Goal: Task Accomplishment & Management: Manage account settings

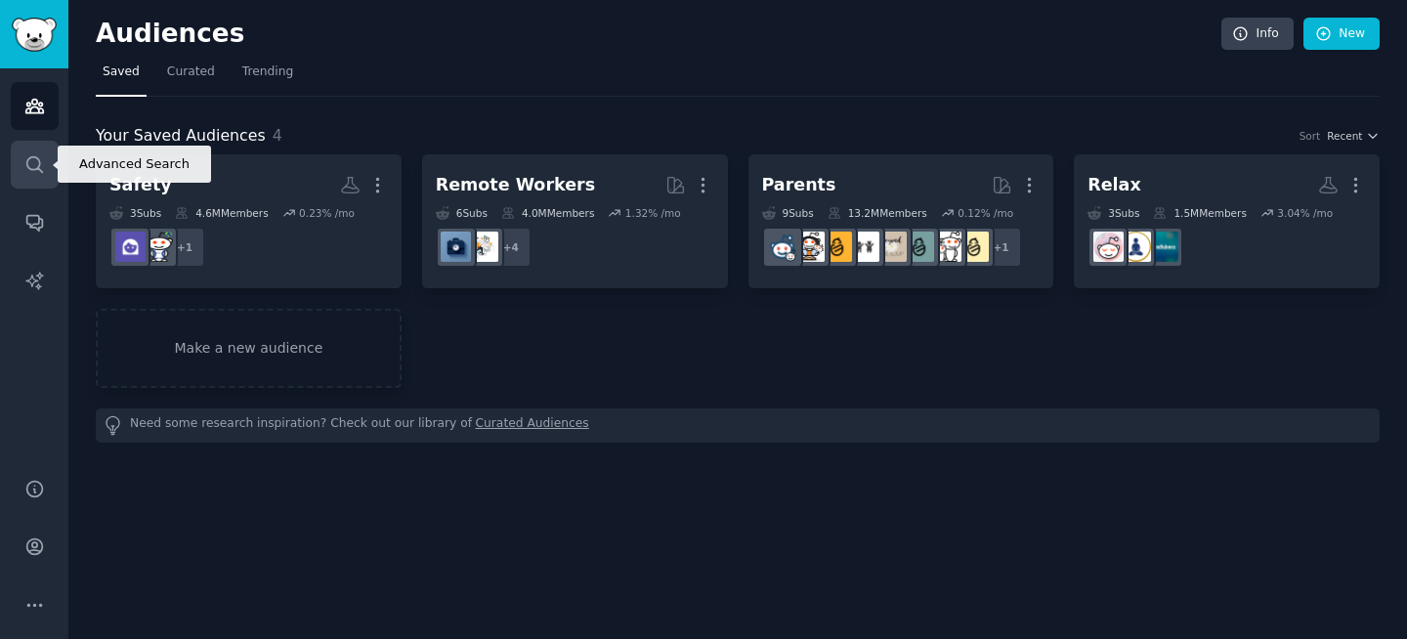
click at [33, 156] on icon "Sidebar" at bounding box center [34, 164] width 16 height 16
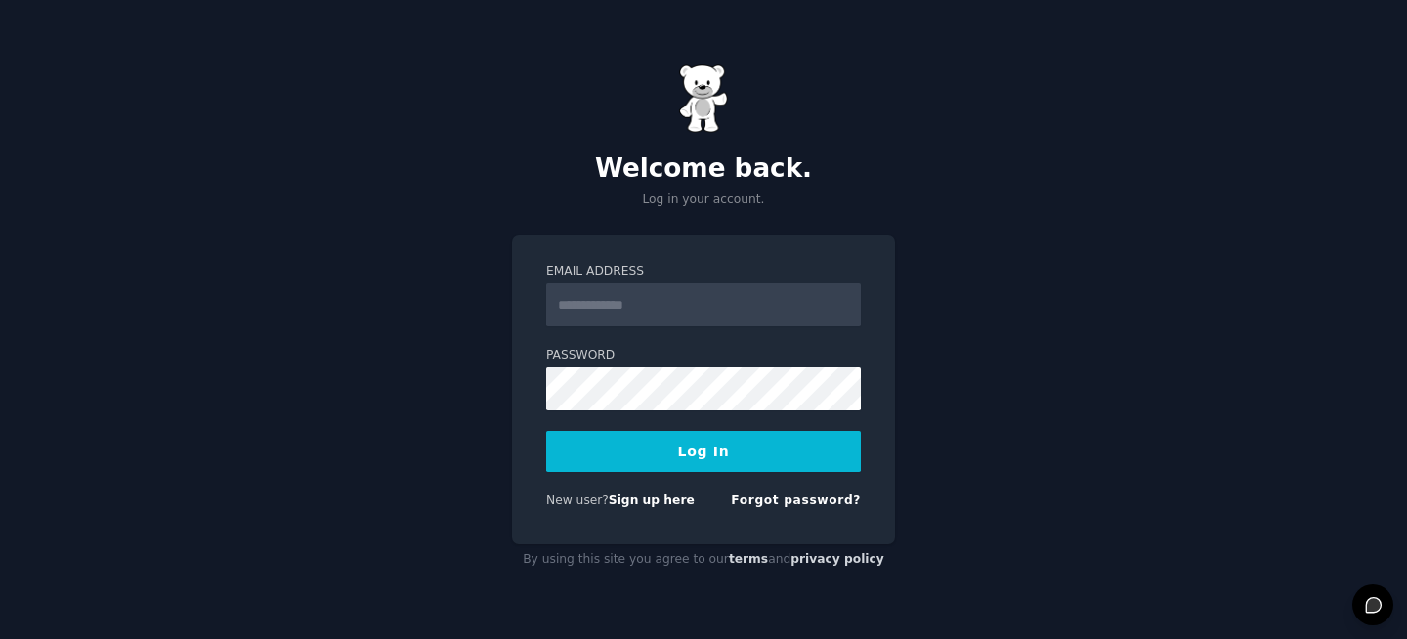
click at [670, 445] on button "Log In" at bounding box center [703, 451] width 315 height 41
click at [623, 461] on button "Log In" at bounding box center [703, 451] width 315 height 41
click at [625, 305] on input "Email Address" at bounding box center [703, 304] width 315 height 43
type input "**********"
click at [546, 431] on button "Log In" at bounding box center [703, 451] width 315 height 41
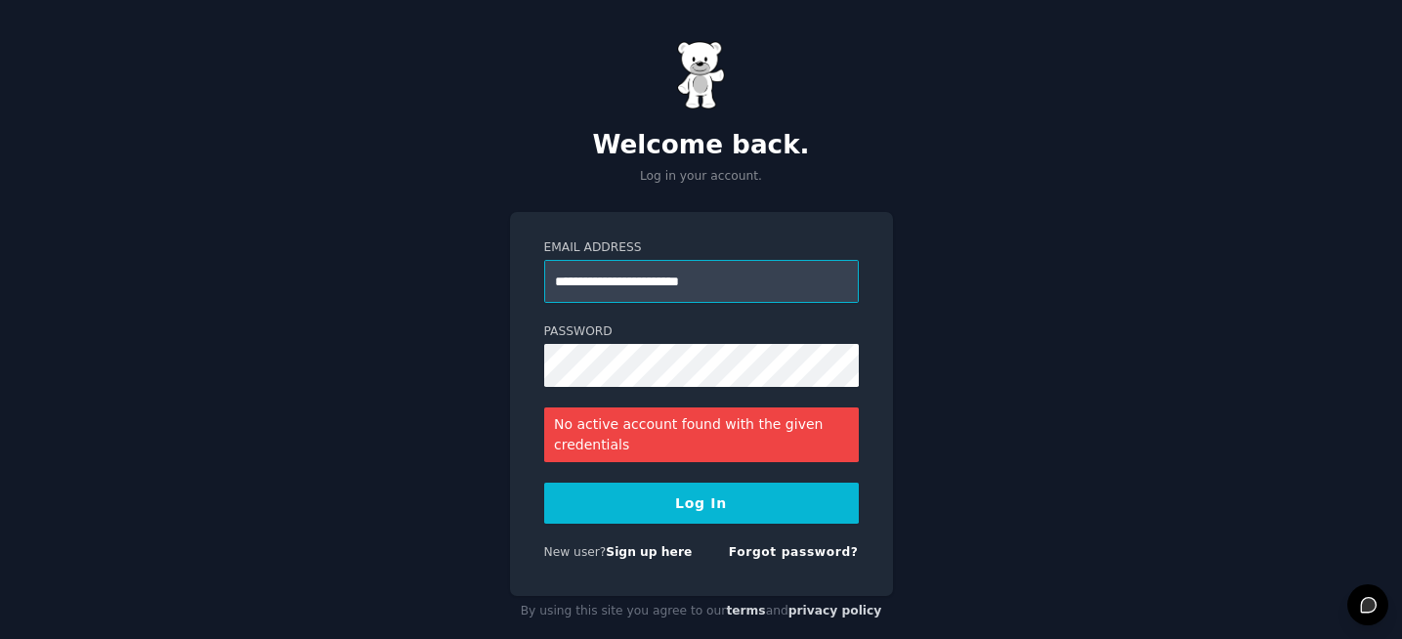
click at [650, 279] on input "**********" at bounding box center [701, 281] width 315 height 43
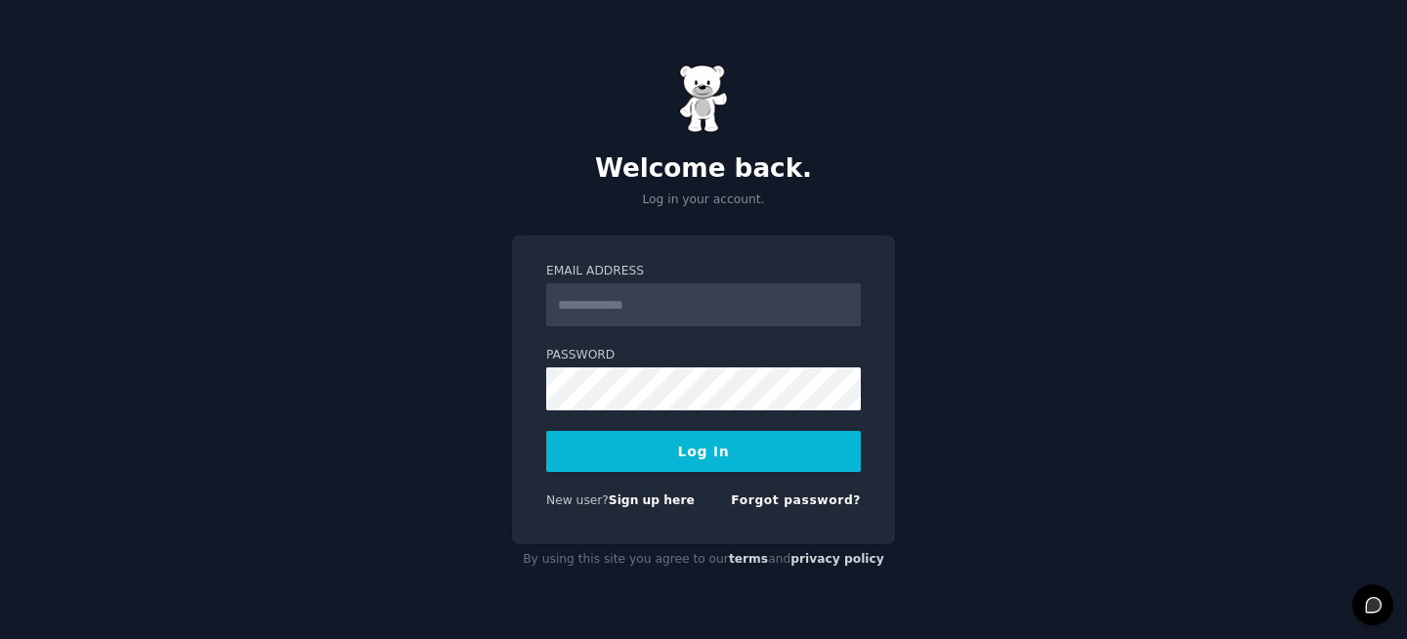
click at [696, 139] on div "Welcome back. Log in your account." at bounding box center [703, 136] width 383 height 144
click at [696, 99] on img at bounding box center [703, 98] width 49 height 68
click at [581, 305] on input "Email Address" at bounding box center [703, 304] width 315 height 43
click at [457, 431] on div "Welcome back. Log in your account. Email Address Password Log In New user? Sign…" at bounding box center [703, 319] width 1407 height 639
click at [781, 502] on link "Forgot password?" at bounding box center [796, 500] width 130 height 14
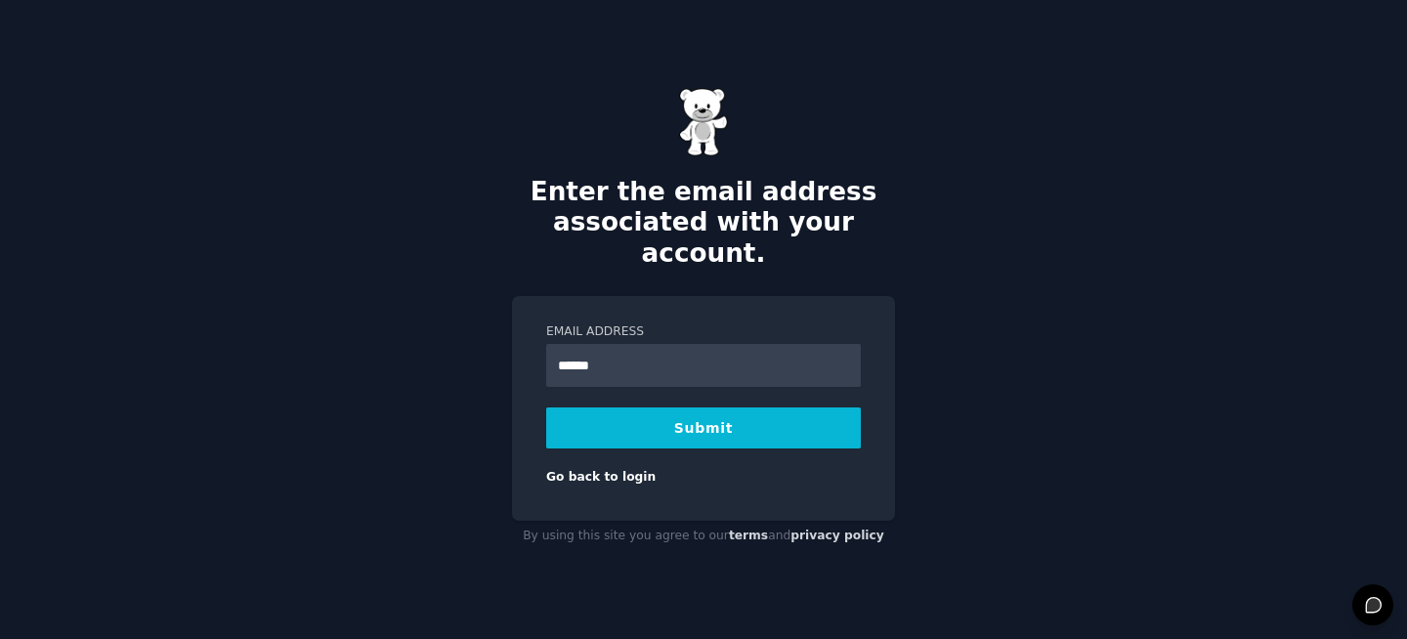
type input "**********"
click at [711, 432] on button "Submit" at bounding box center [703, 427] width 315 height 41
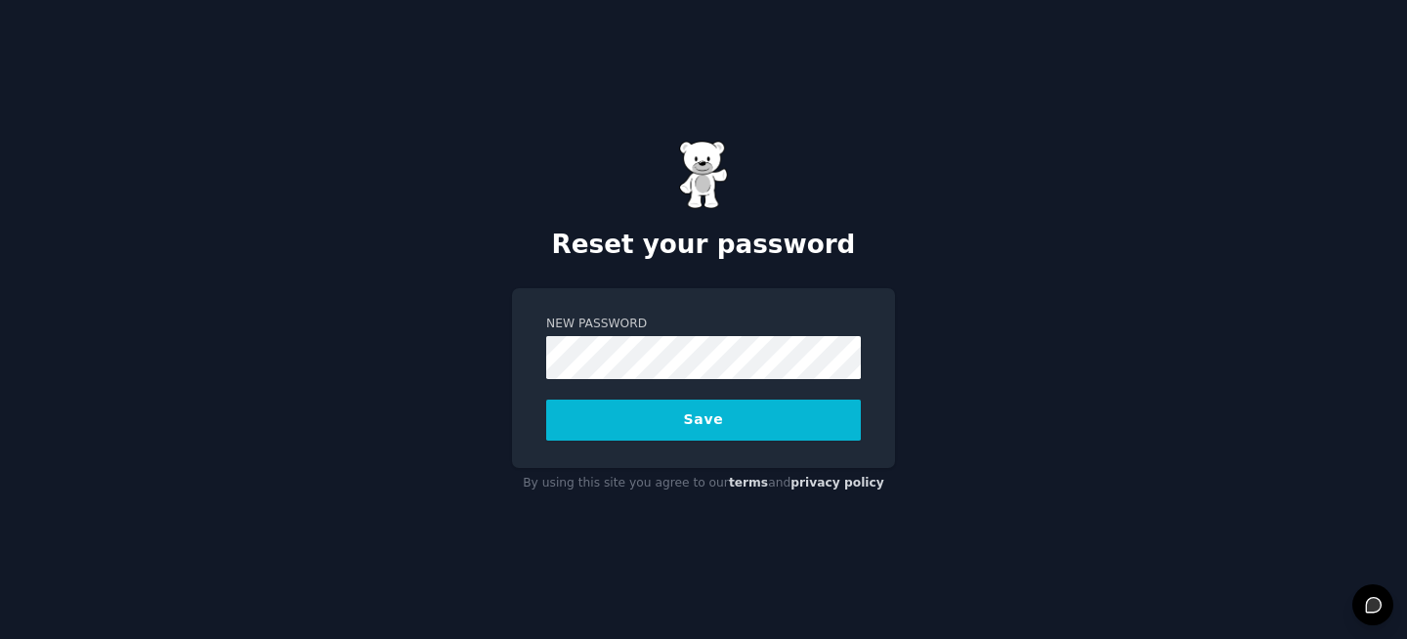
click at [593, 425] on button "Save" at bounding box center [703, 420] width 315 height 41
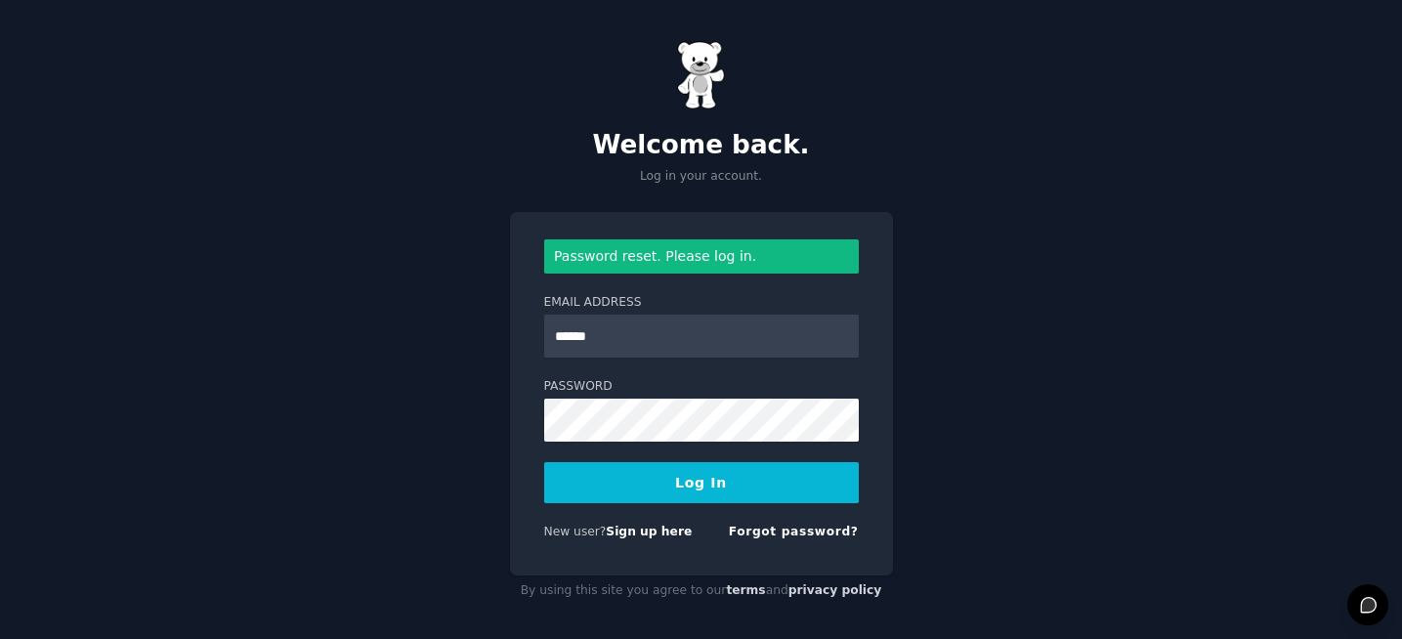
type input "**********"
click at [607, 469] on button "Log In" at bounding box center [701, 482] width 315 height 41
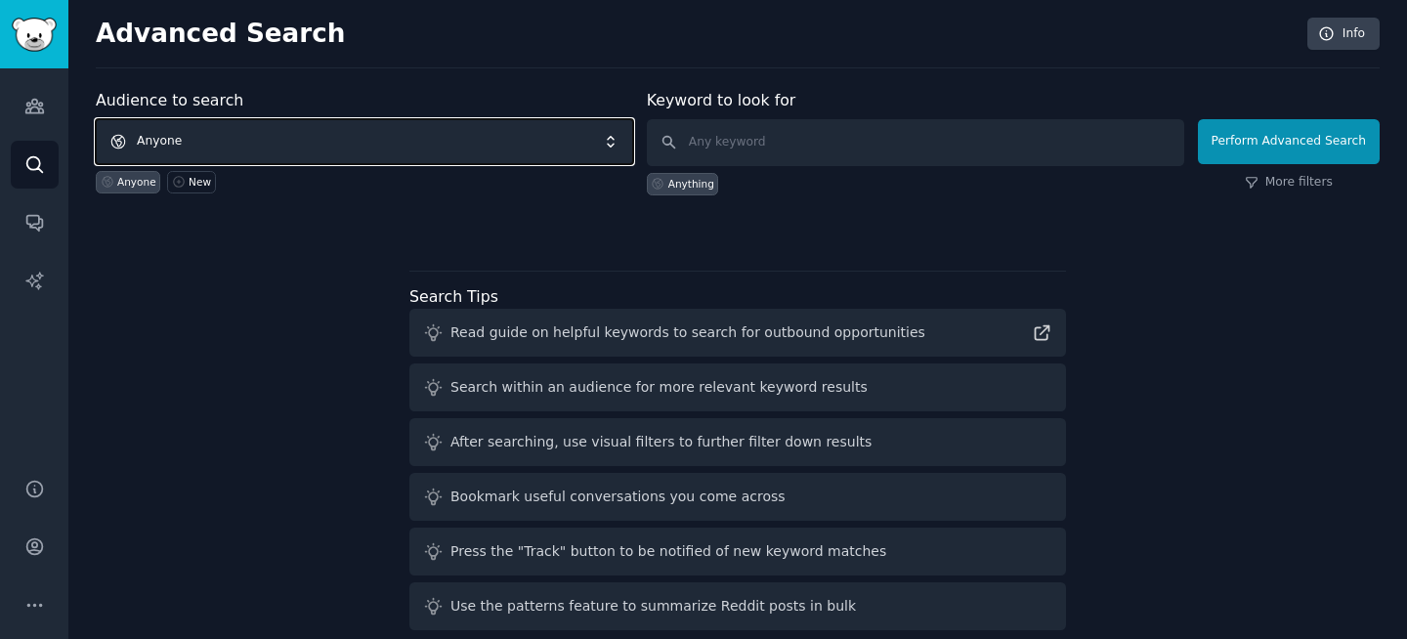
click at [197, 141] on span "Anyone" at bounding box center [364, 141] width 537 height 45
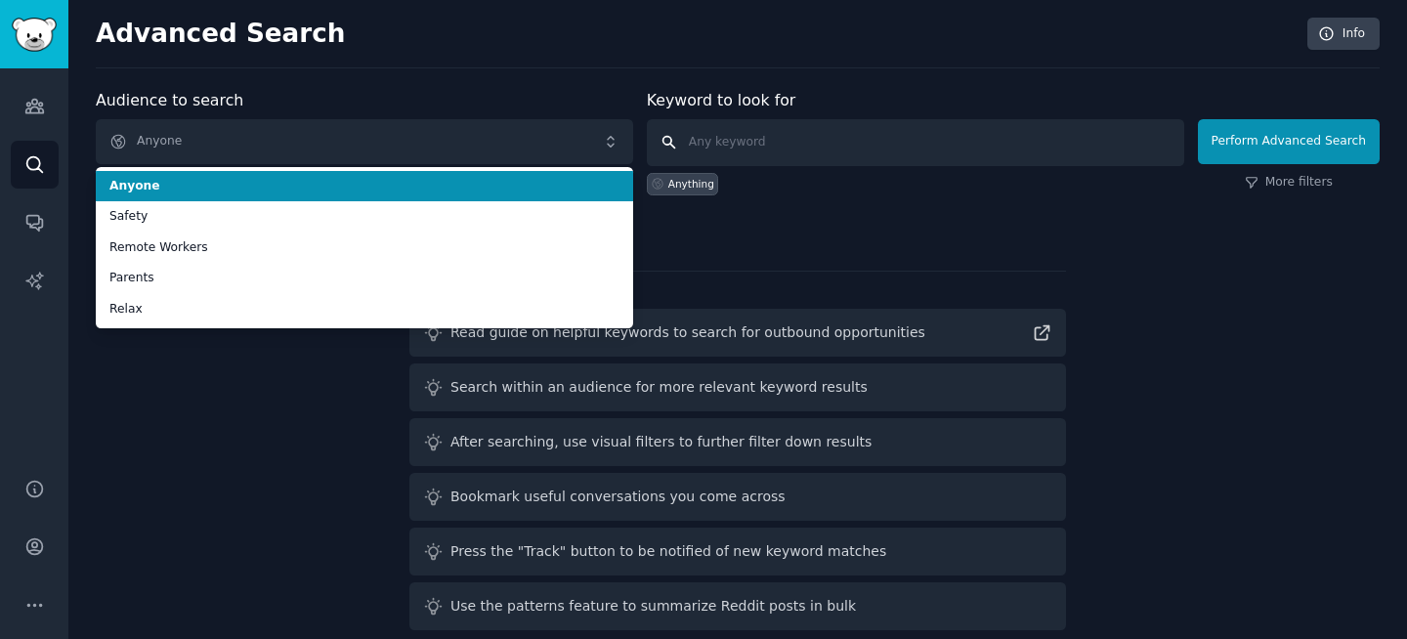
click at [699, 135] on input "text" at bounding box center [915, 142] width 537 height 47
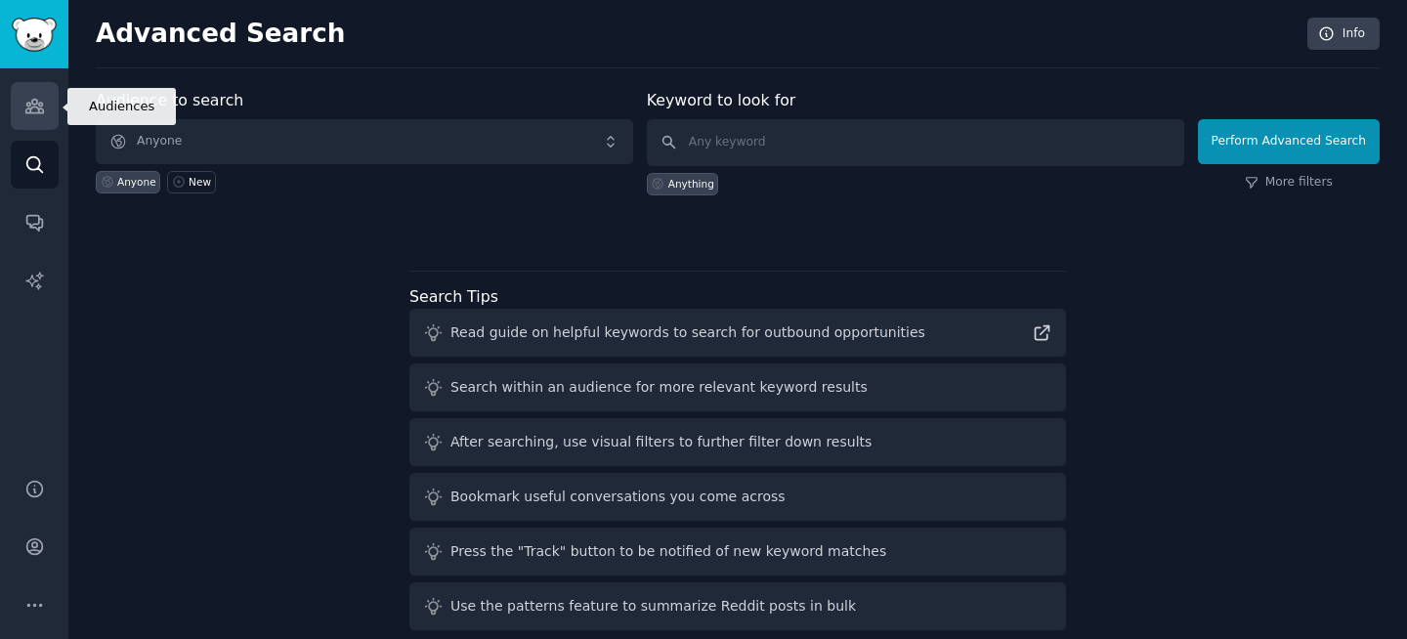
click at [41, 108] on icon "Sidebar" at bounding box center [34, 107] width 18 height 14
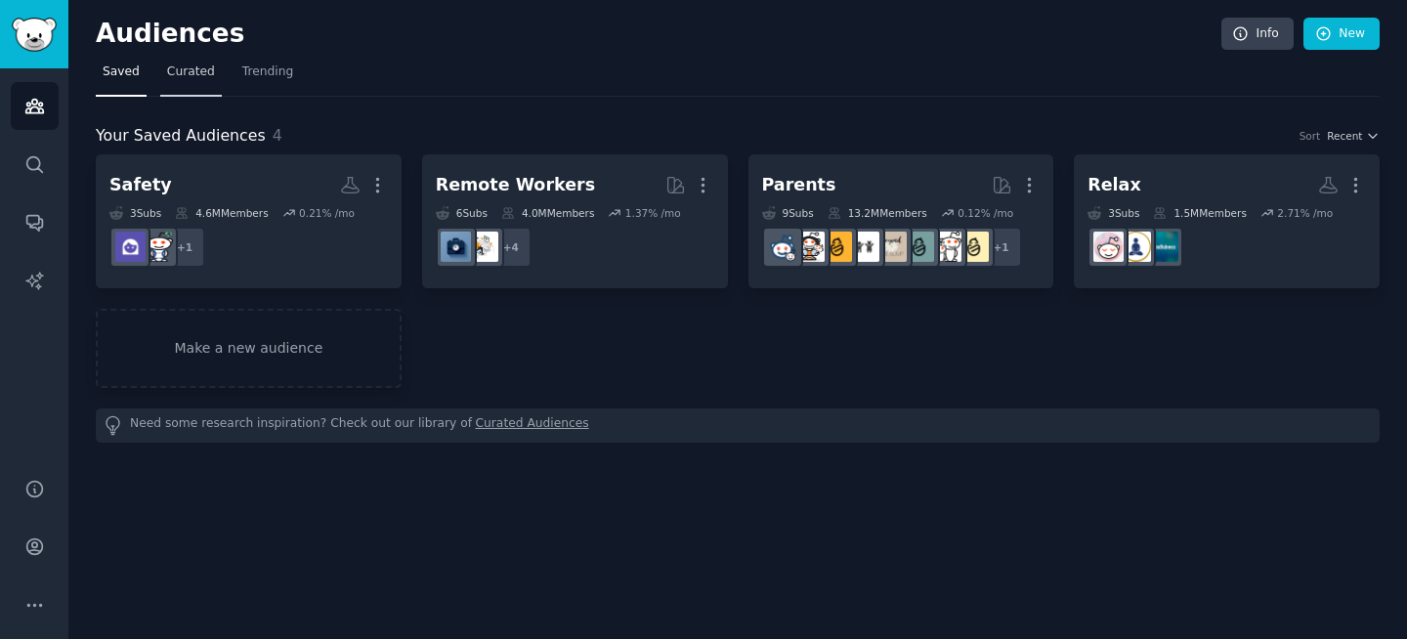
click at [169, 79] on span "Curated" at bounding box center [191, 73] width 48 height 18
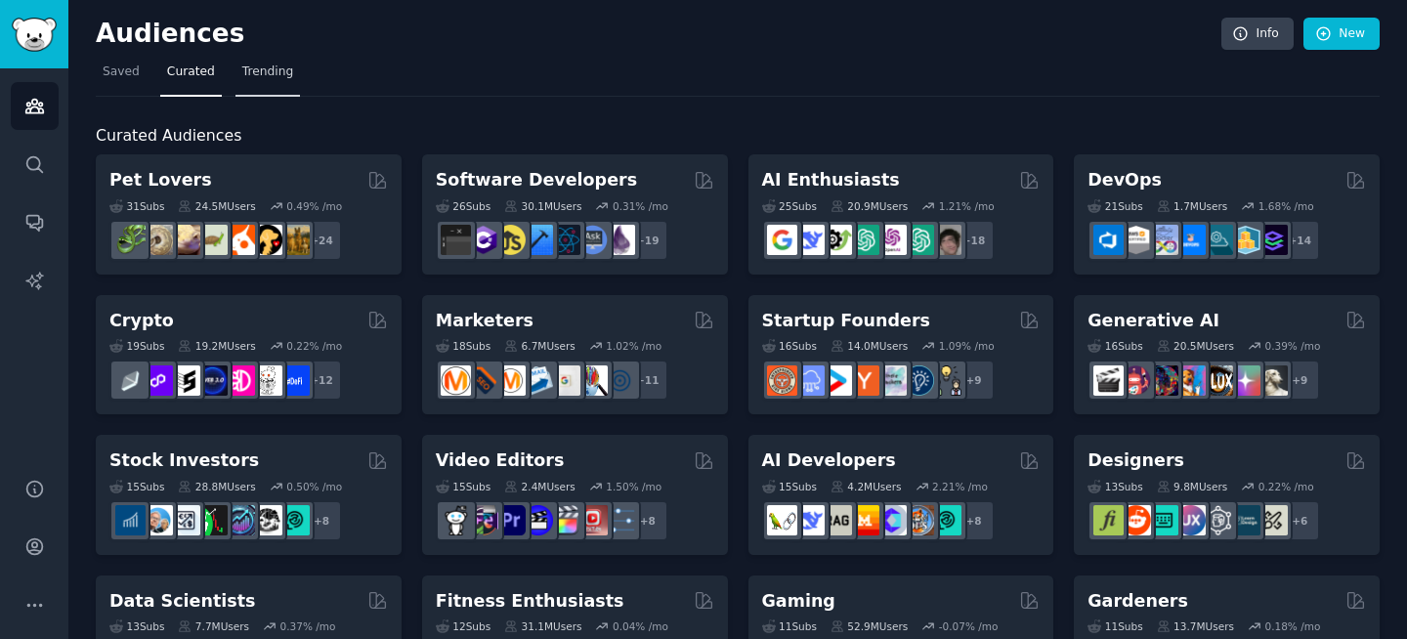
click at [275, 80] on link "Trending" at bounding box center [267, 77] width 64 height 40
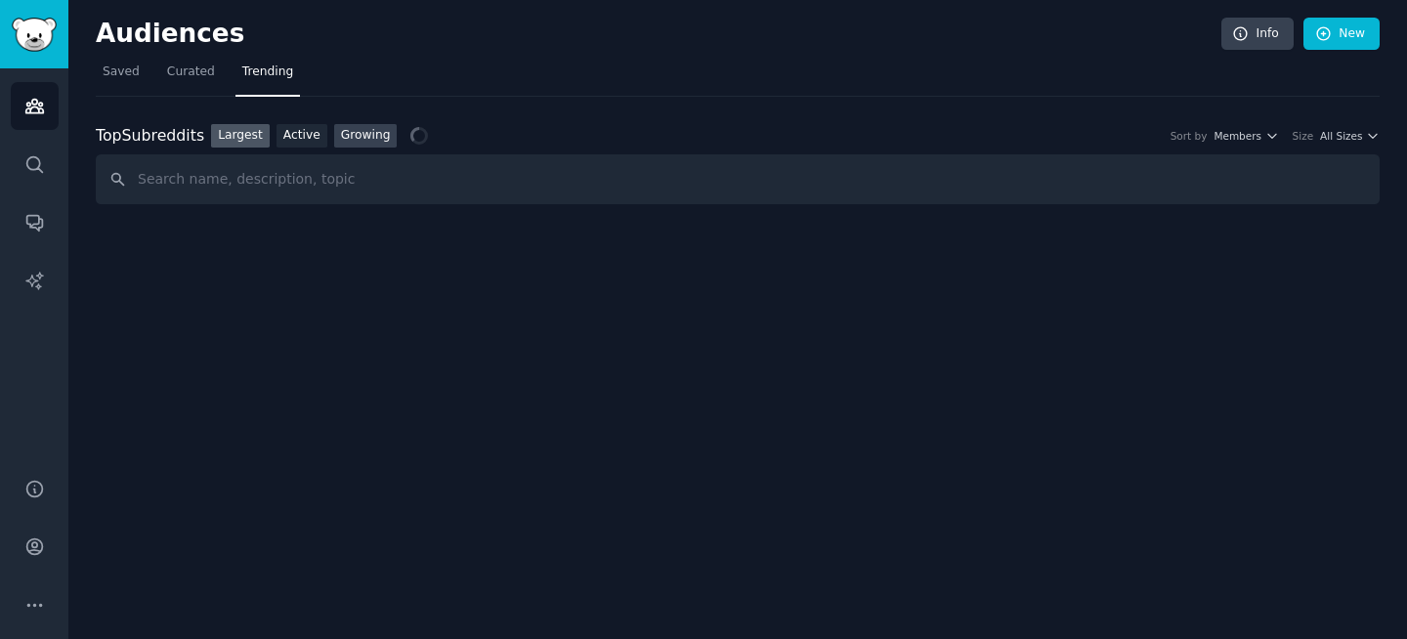
click at [374, 143] on link "Growing" at bounding box center [366, 136] width 64 height 24
click at [341, 191] on input "text" at bounding box center [738, 179] width 1284 height 50
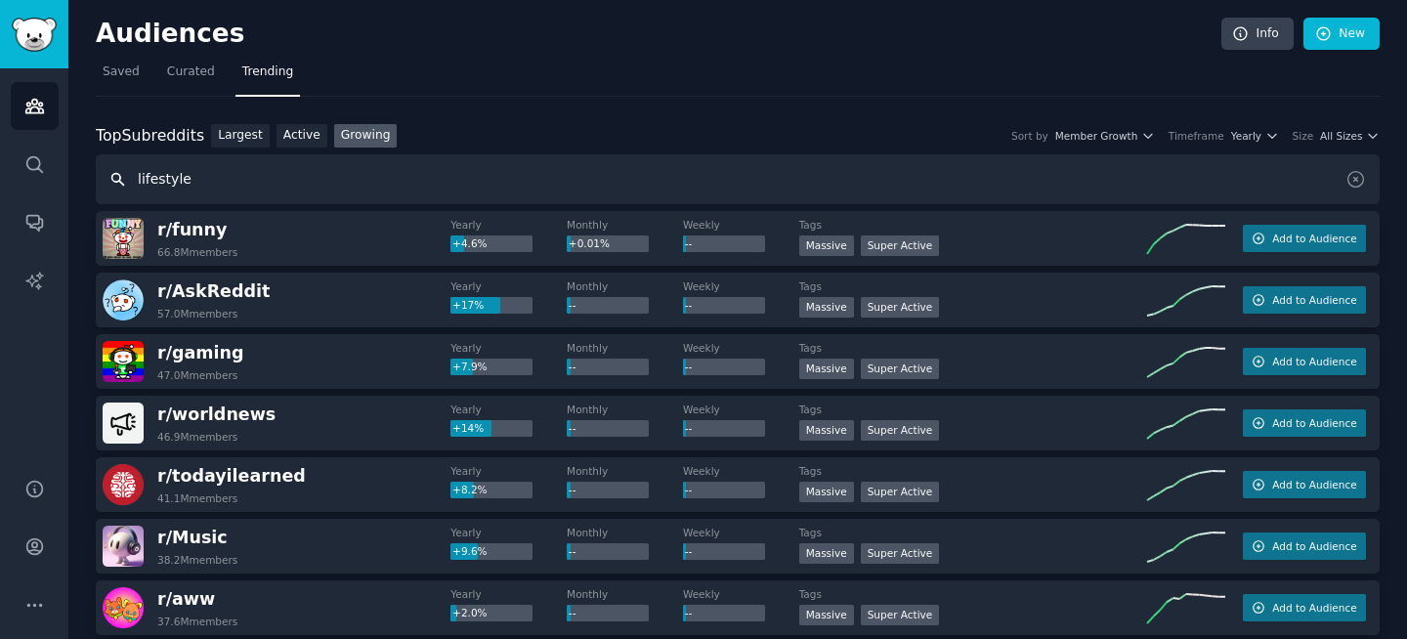
type input "lifestyle"
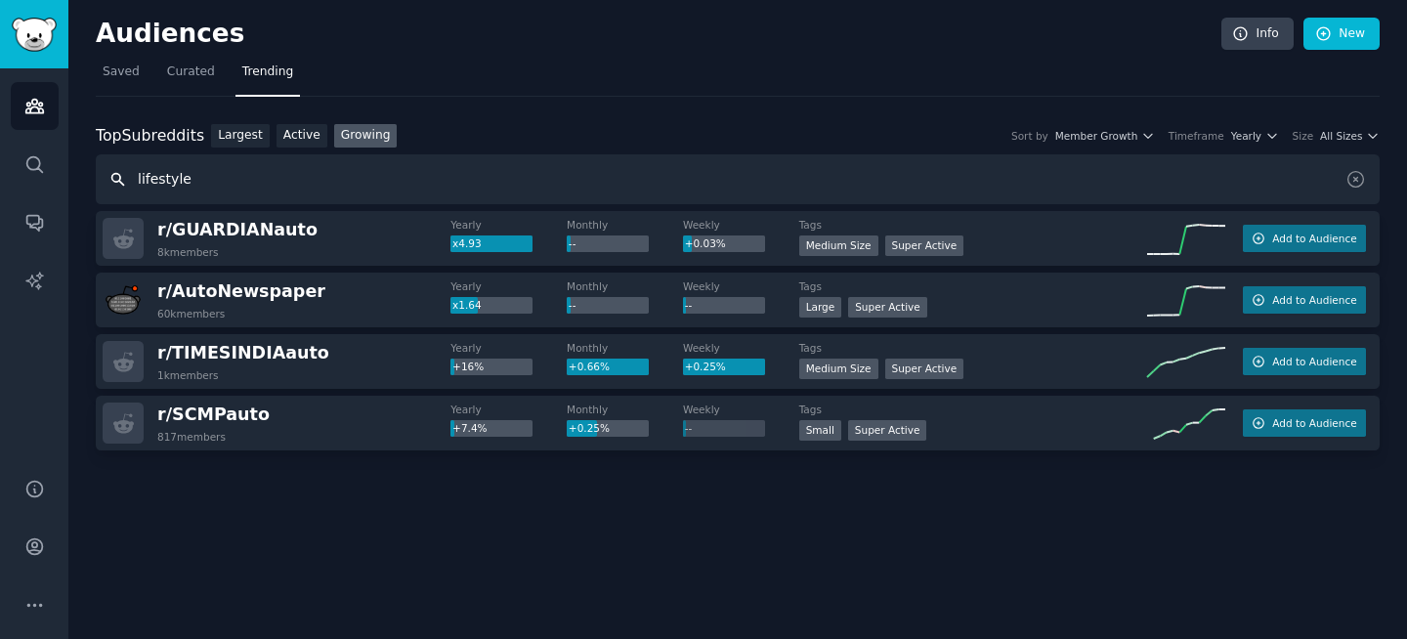
drag, startPoint x: 196, startPoint y: 179, endPoint x: 130, endPoint y: 179, distance: 66.4
click at [130, 179] on input "lifestyle" at bounding box center [738, 179] width 1284 height 50
click at [542, 121] on div "Top Subreddits Top Subreddits Largest Active Growing Sort by Member Growth Time…" at bounding box center [738, 329] width 1284 height 464
click at [1265, 142] on icon "button" at bounding box center [1272, 136] width 14 height 14
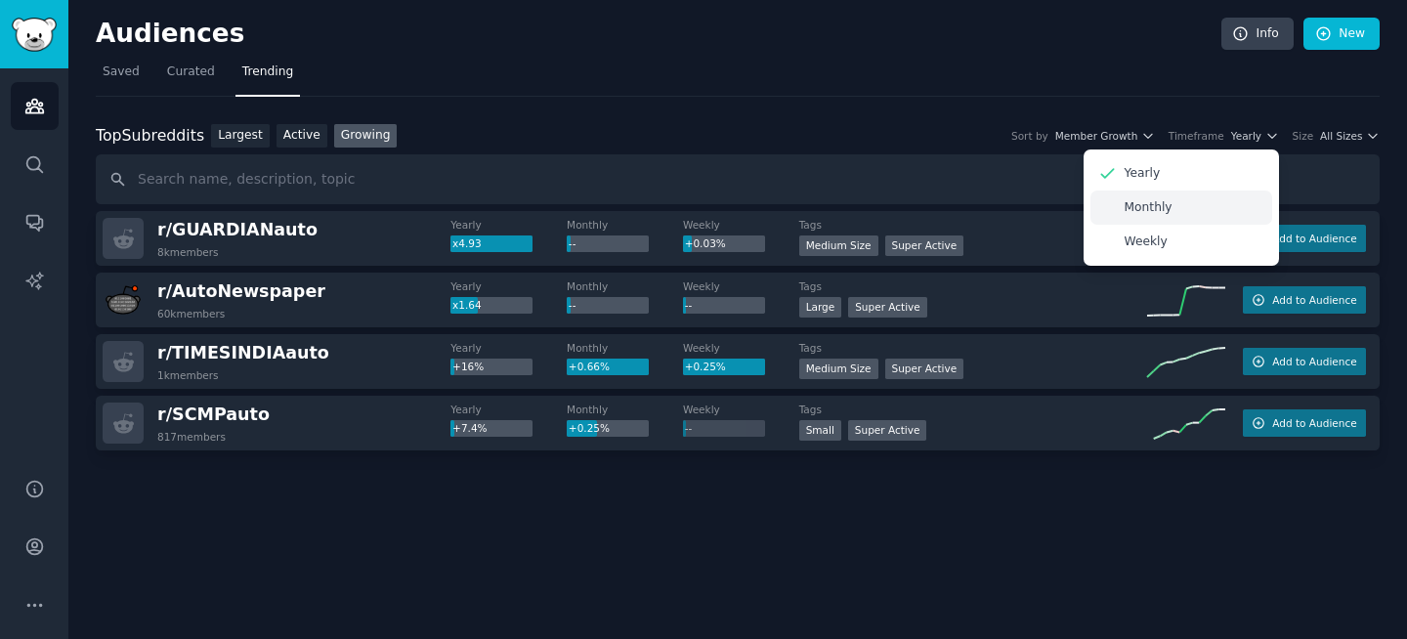
click at [1187, 204] on div "Monthly" at bounding box center [1181, 208] width 182 height 34
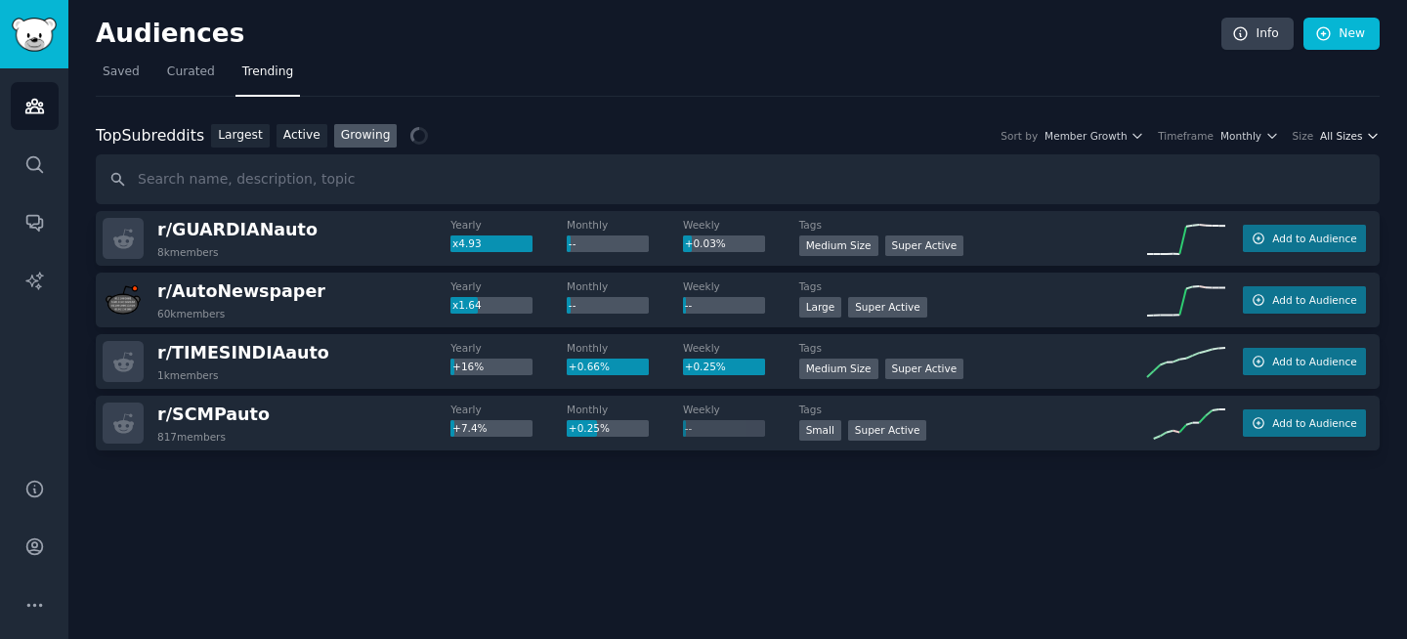
click at [1366, 133] on icon "button" at bounding box center [1373, 136] width 14 height 14
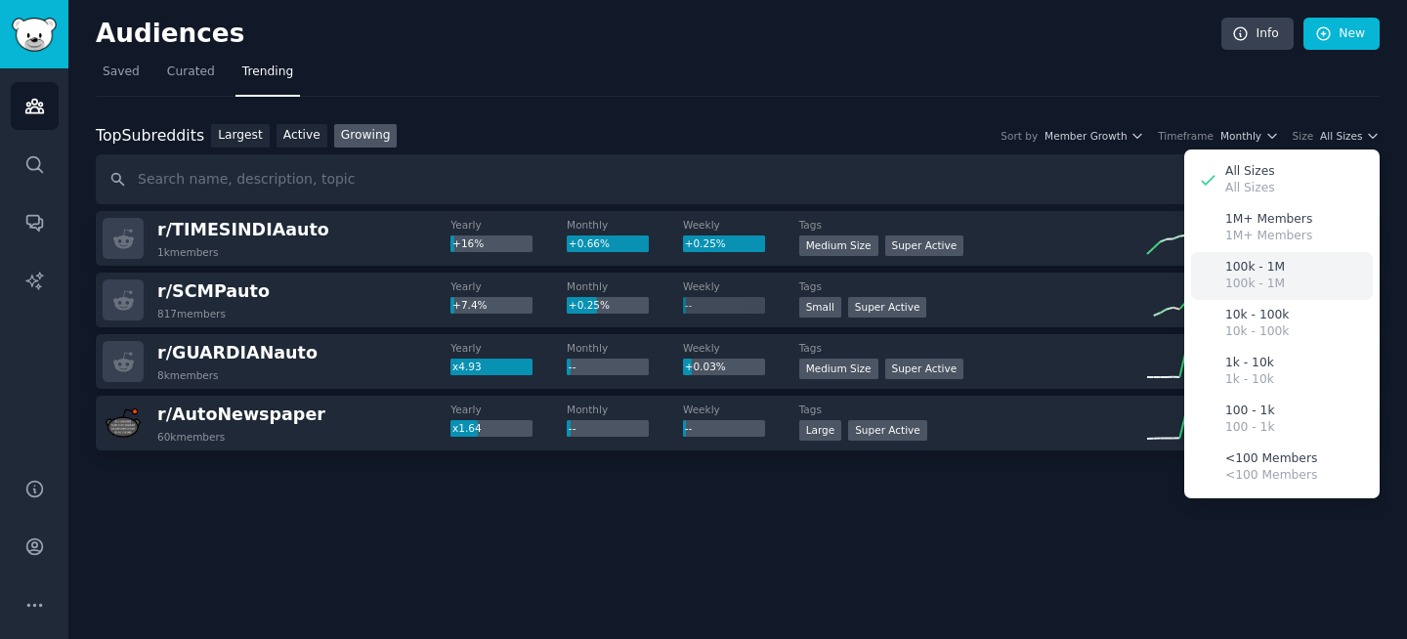
click at [1282, 289] on div "100k - 1M 100k - 1M" at bounding box center [1282, 276] width 182 height 48
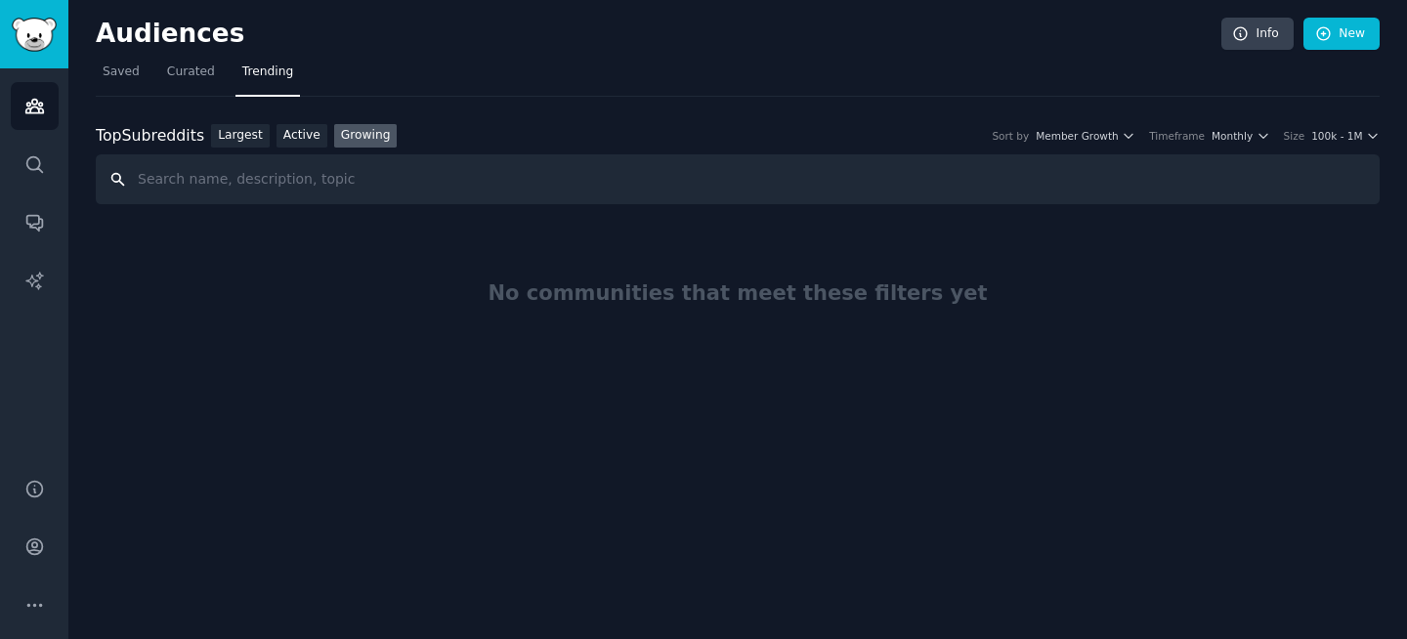
click at [232, 177] on input "text" at bounding box center [738, 179] width 1284 height 50
click at [198, 134] on div "Top Subreddits" at bounding box center [150, 136] width 108 height 24
click at [244, 181] on input "text" at bounding box center [738, 179] width 1284 height 50
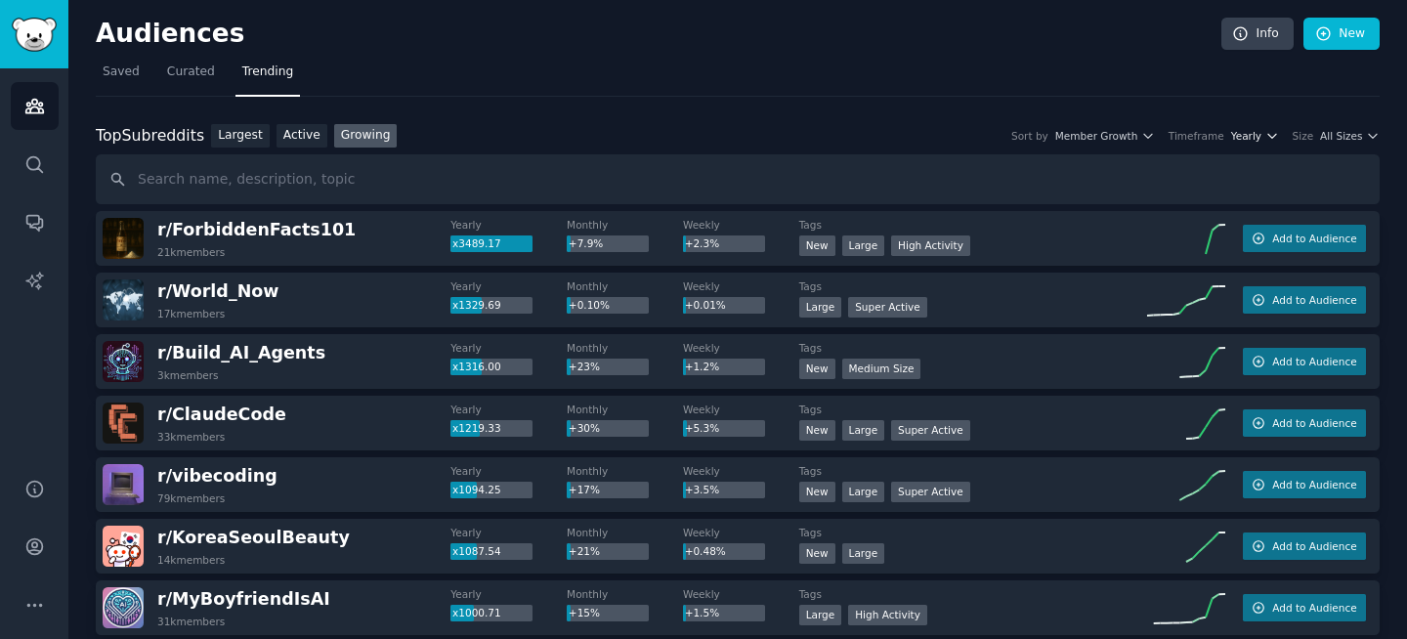
click at [1265, 141] on icon "button" at bounding box center [1272, 136] width 14 height 14
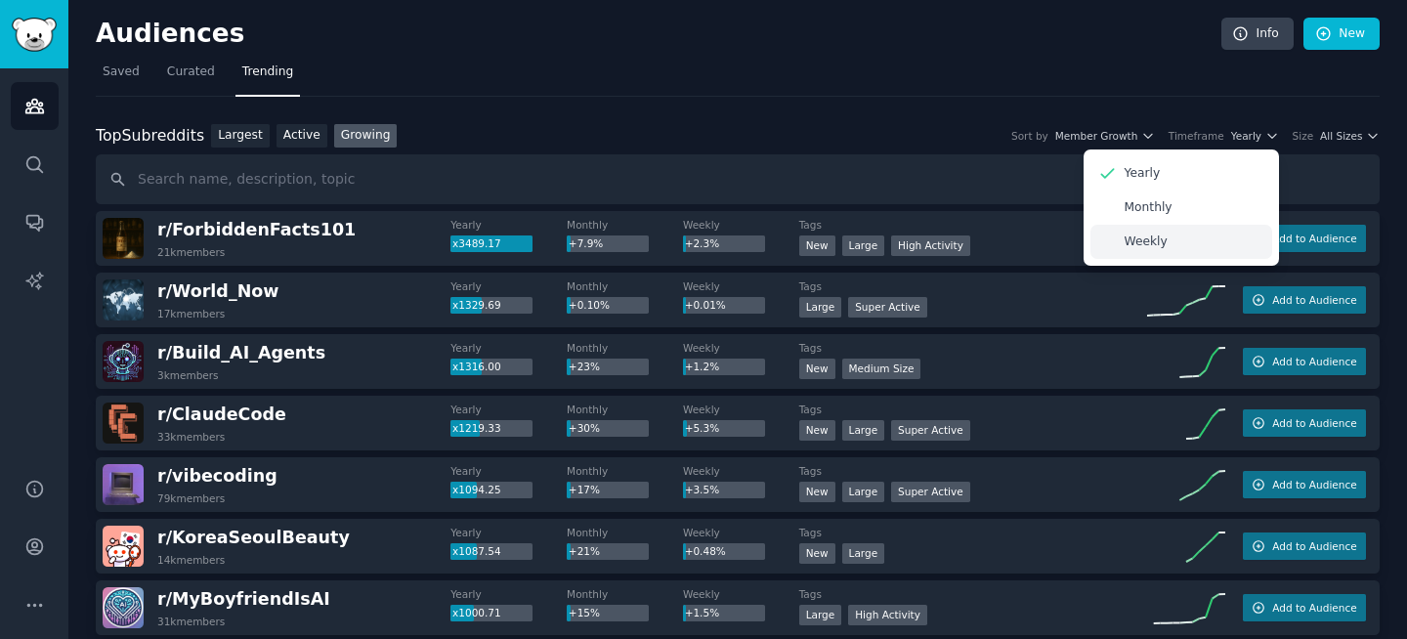
click at [1179, 225] on div "Weekly" at bounding box center [1181, 242] width 182 height 34
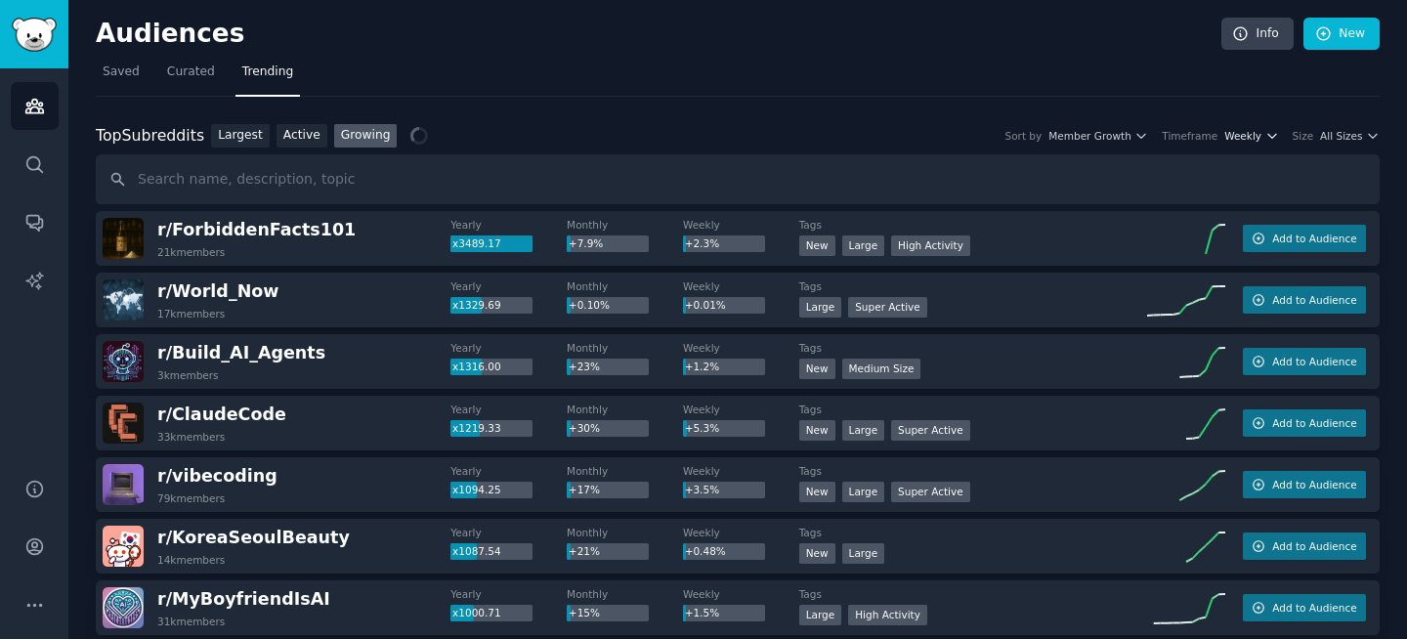
click at [1265, 129] on icon "button" at bounding box center [1272, 136] width 14 height 14
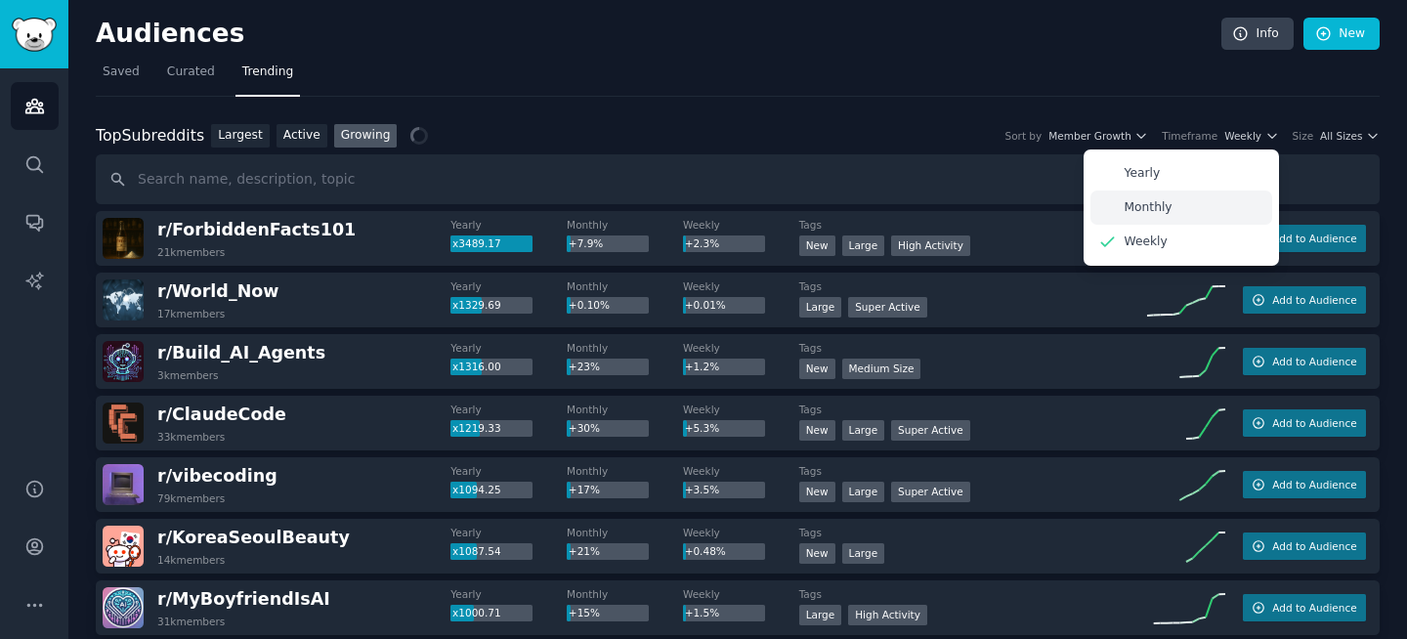
drag, startPoint x: 1174, startPoint y: 214, endPoint x: 1200, endPoint y: 206, distance: 26.6
click at [1174, 214] on div "Monthly" at bounding box center [1181, 208] width 182 height 34
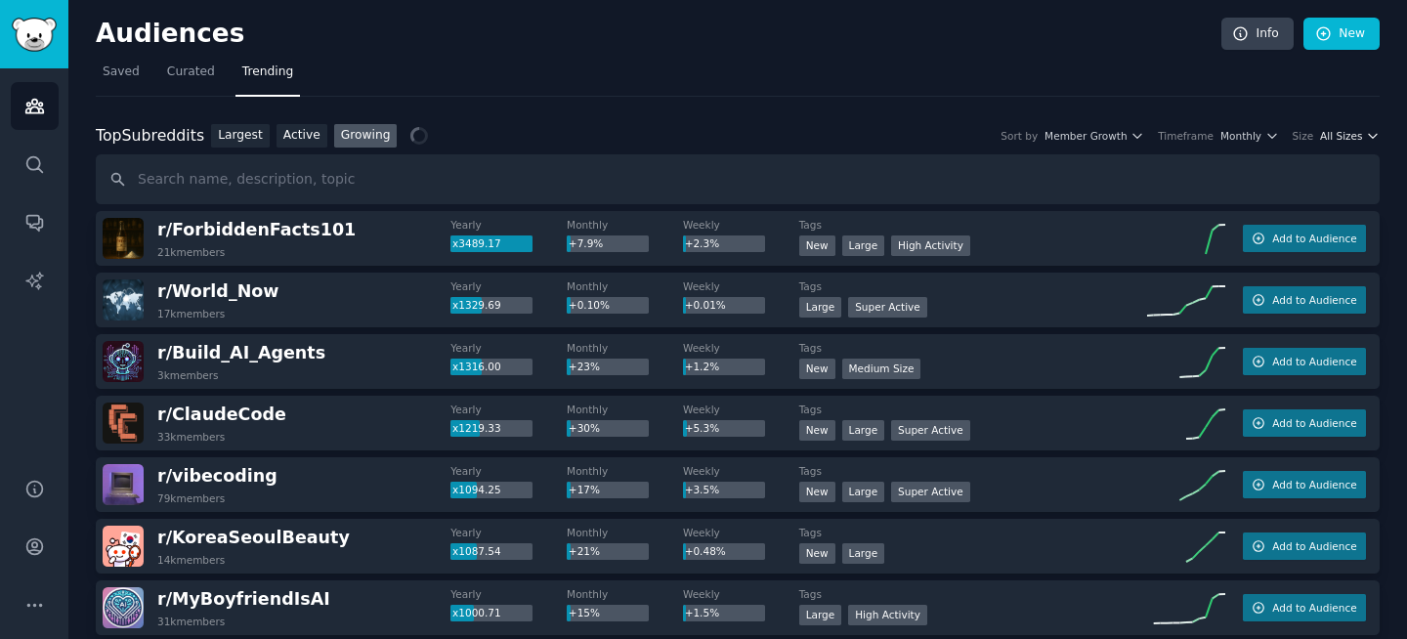
click at [1352, 134] on span "All Sizes" at bounding box center [1341, 136] width 42 height 14
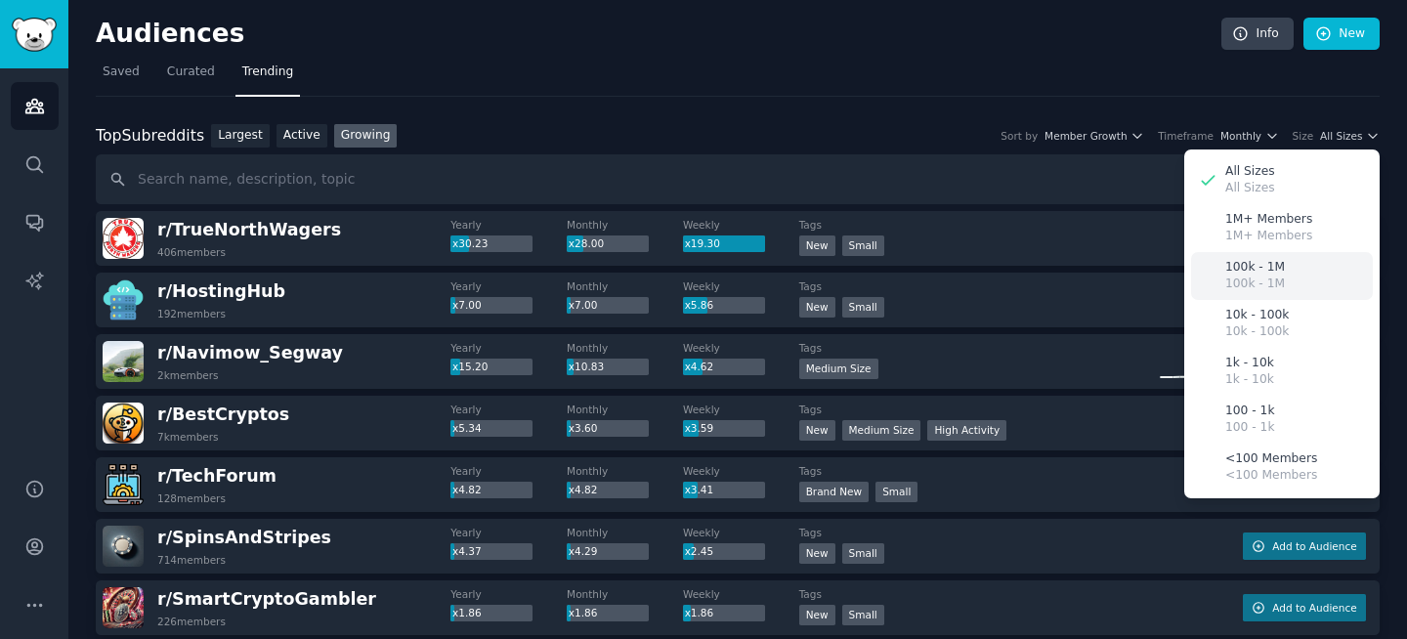
click at [1275, 271] on p "100k - 1M" at bounding box center [1255, 268] width 60 height 18
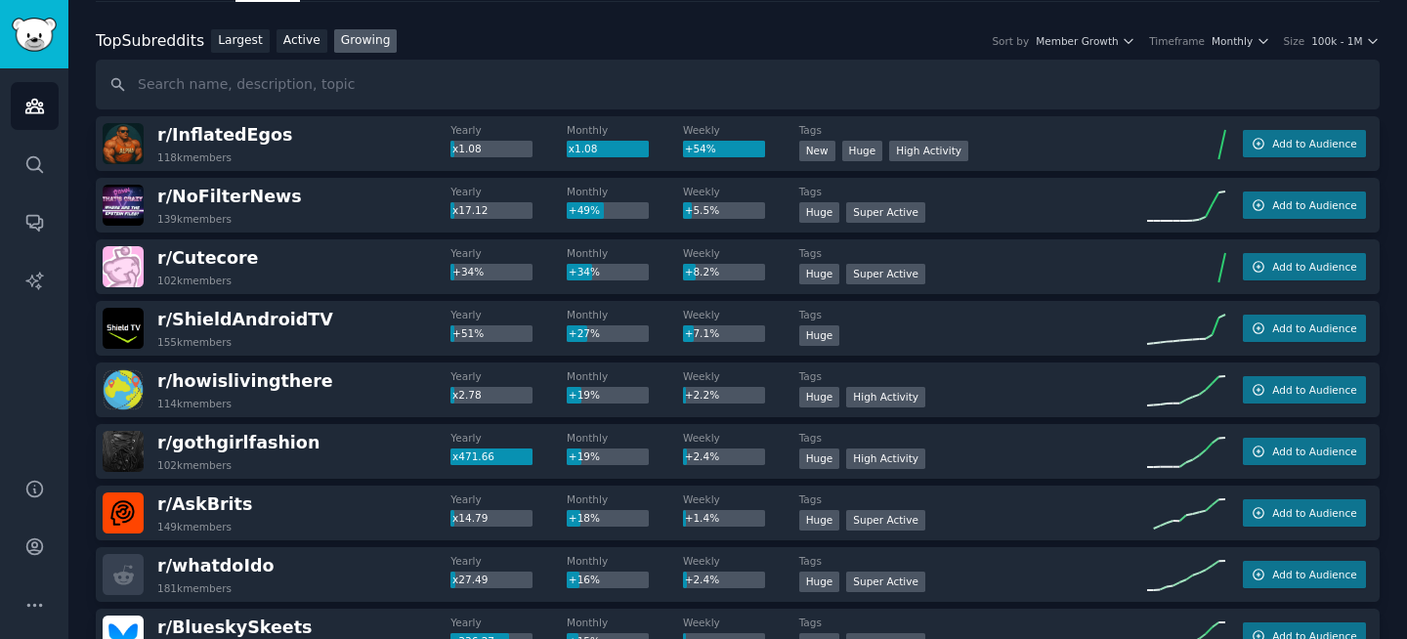
scroll to position [101, 0]
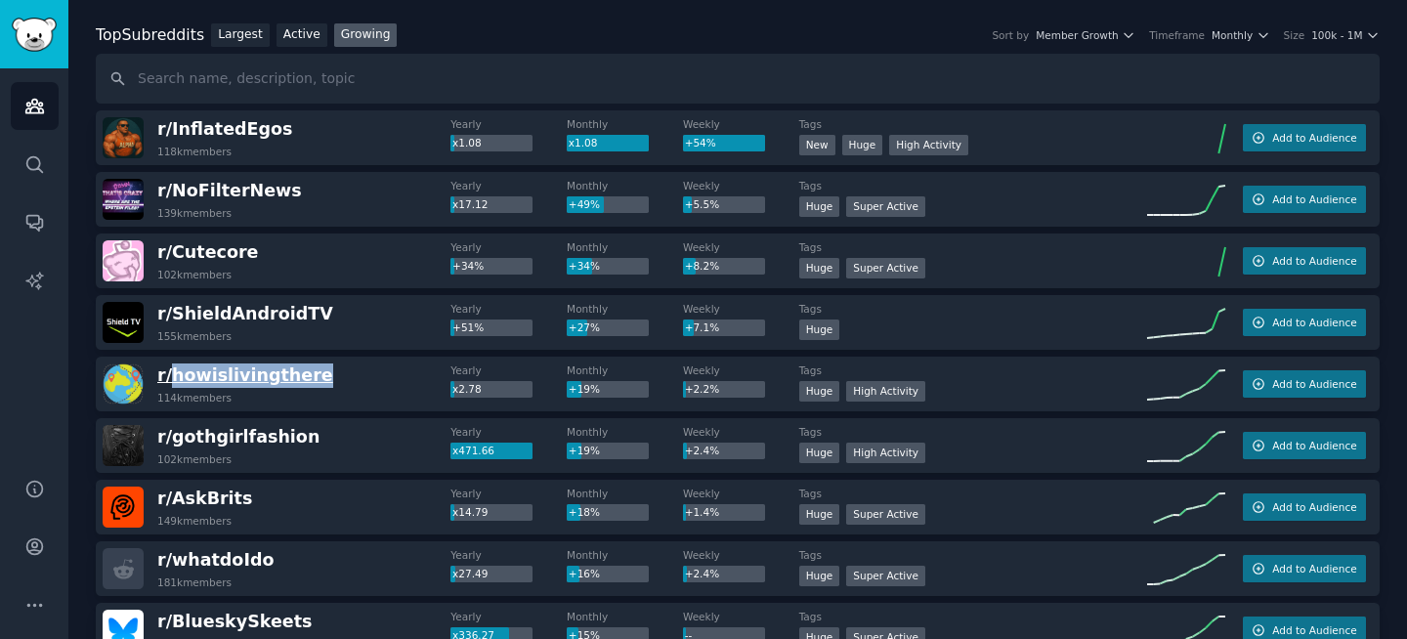
click at [268, 382] on span "r/ howislivingthere" at bounding box center [245, 375] width 176 height 20
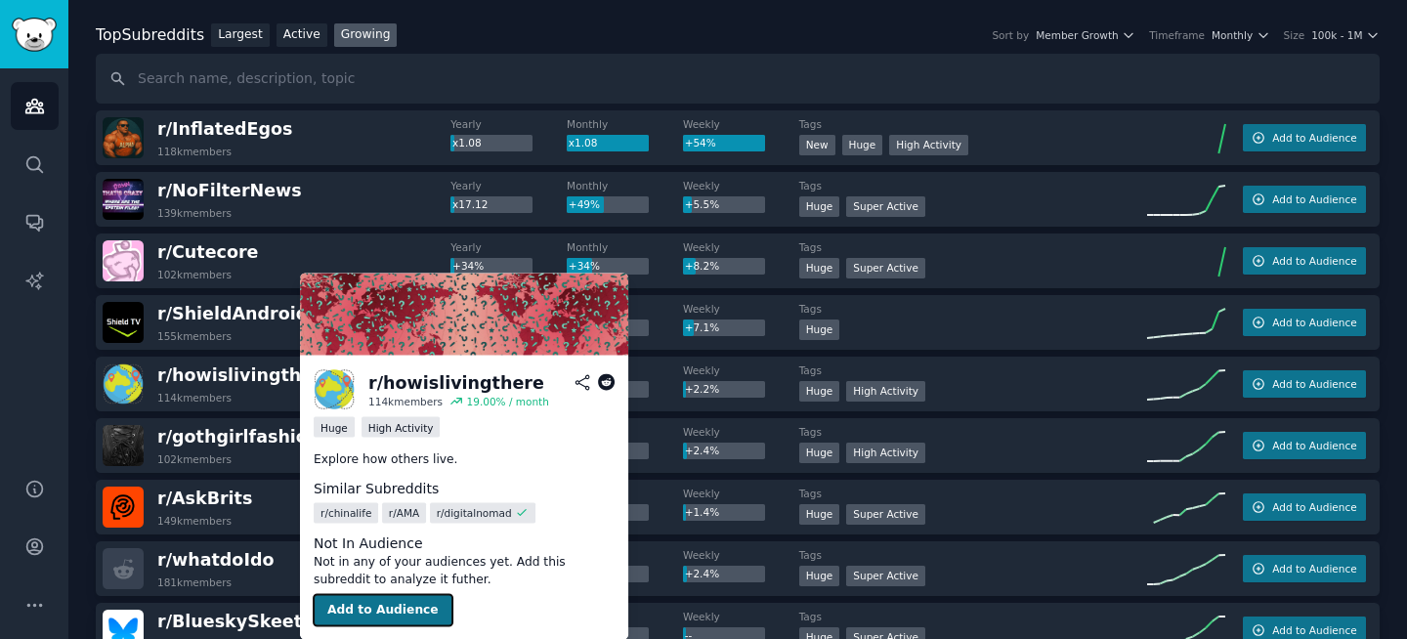
click at [367, 614] on button "Add to Audience" at bounding box center [383, 610] width 139 height 31
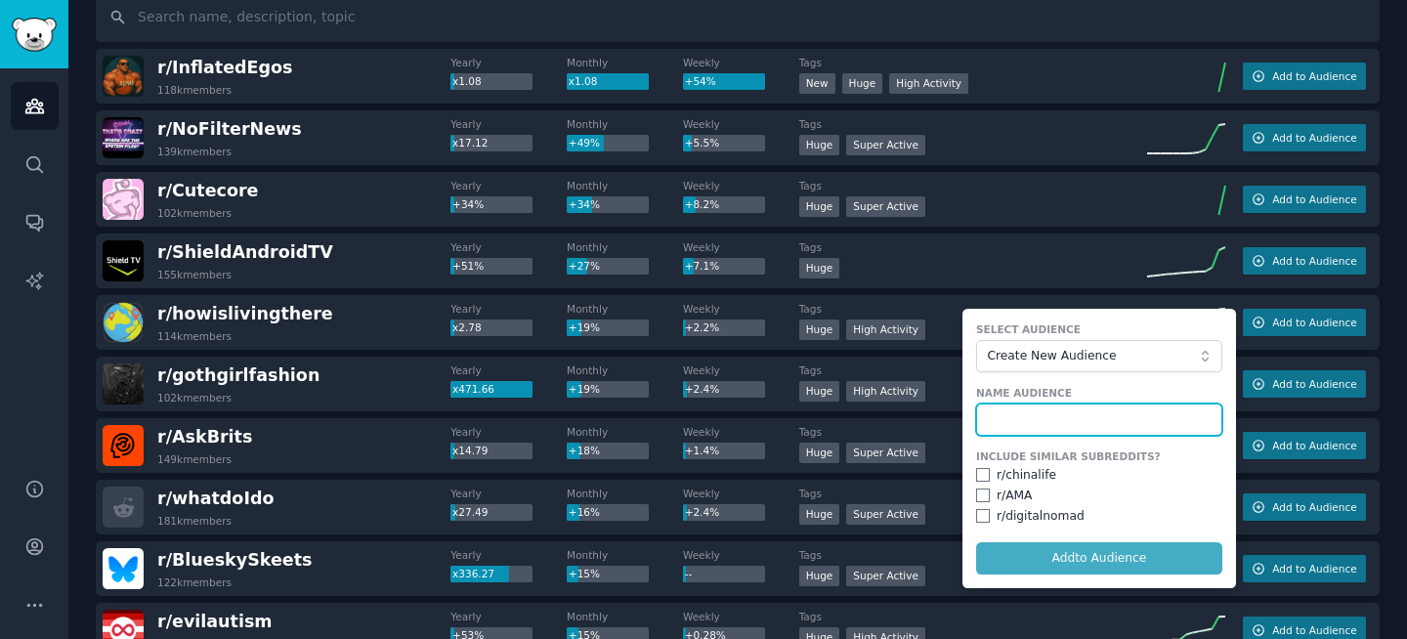
scroll to position [168, 0]
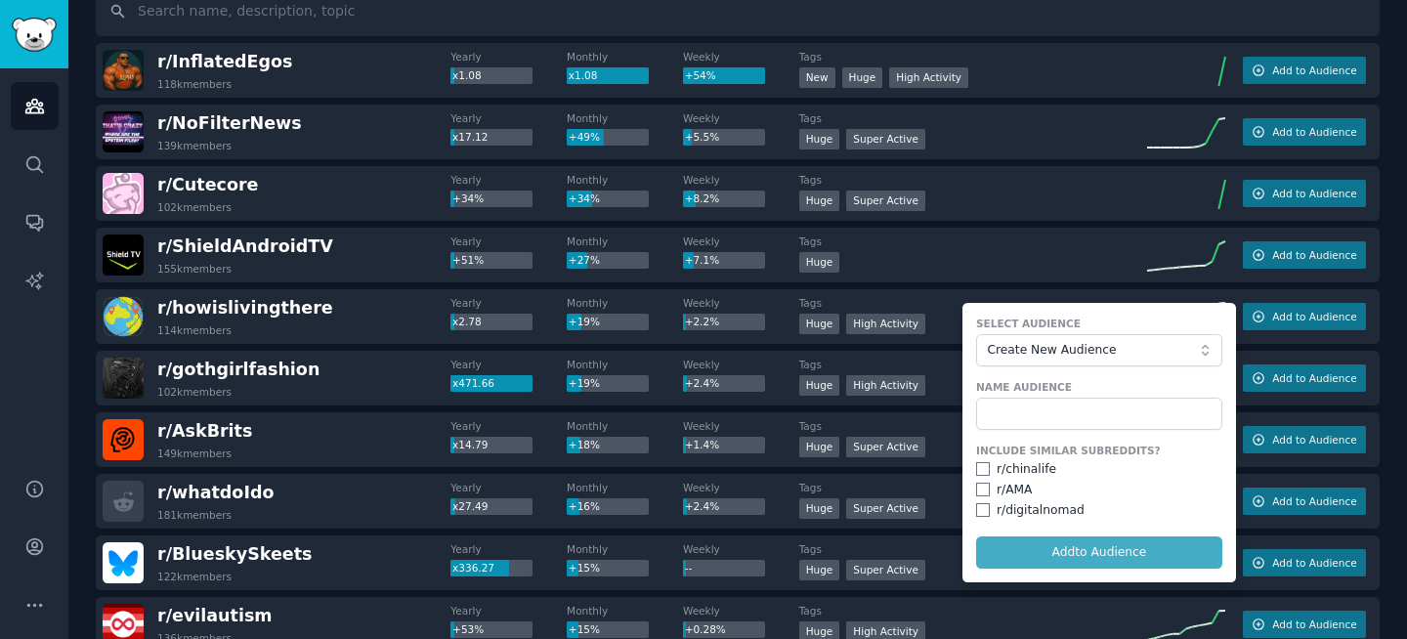
click at [1053, 508] on div "r/ digitalnomad" at bounding box center [1040, 511] width 88 height 18
click at [977, 511] on input "checkbox" at bounding box center [983, 510] width 14 height 14
checkbox input "true"
click at [1050, 430] on form "Select Audience Create New Audience Name Audience Include Similar Subreddits? r…" at bounding box center [1099, 442] width 274 height 279
click at [1050, 415] on input "text" at bounding box center [1099, 414] width 246 height 33
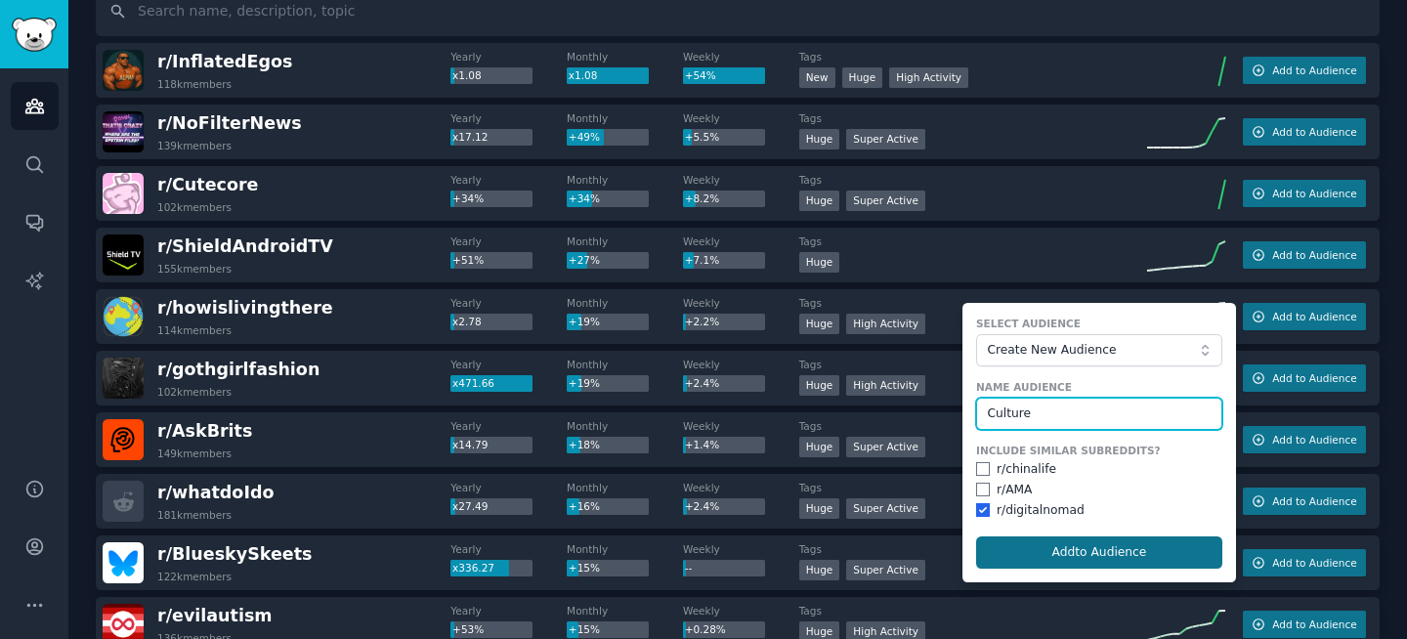
type input "Culture"
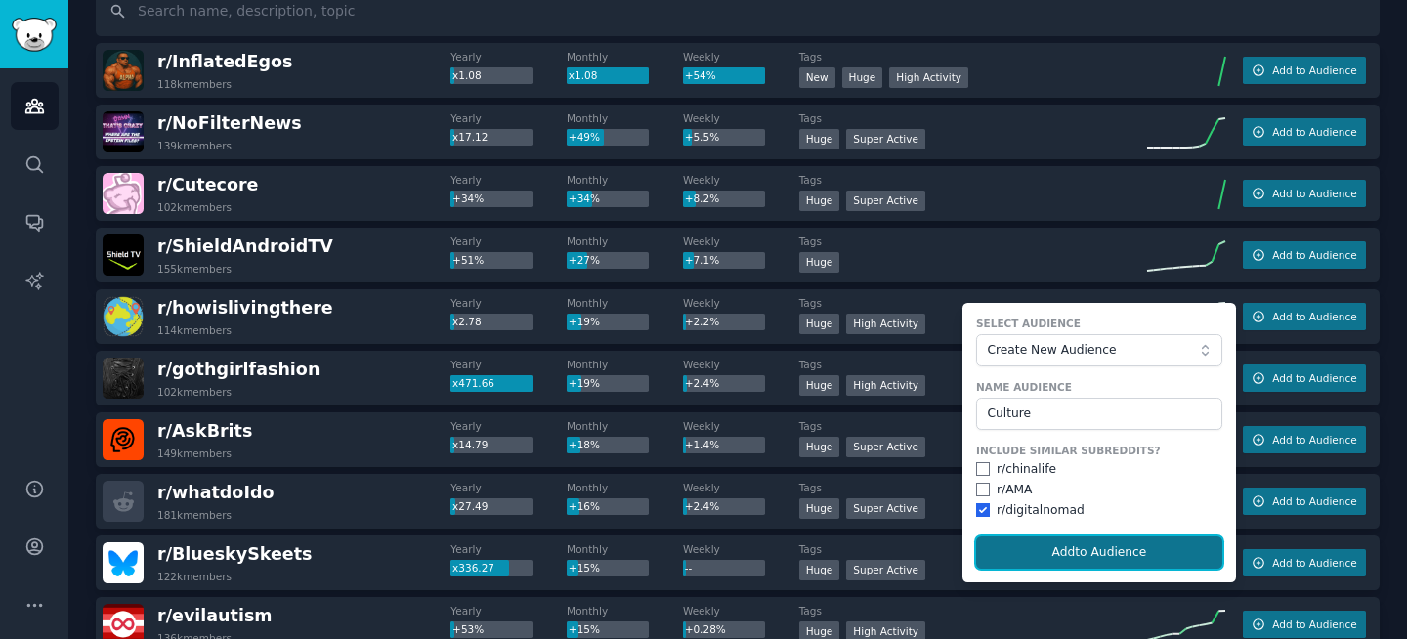
click at [1070, 542] on button "Add to Audience" at bounding box center [1099, 552] width 246 height 33
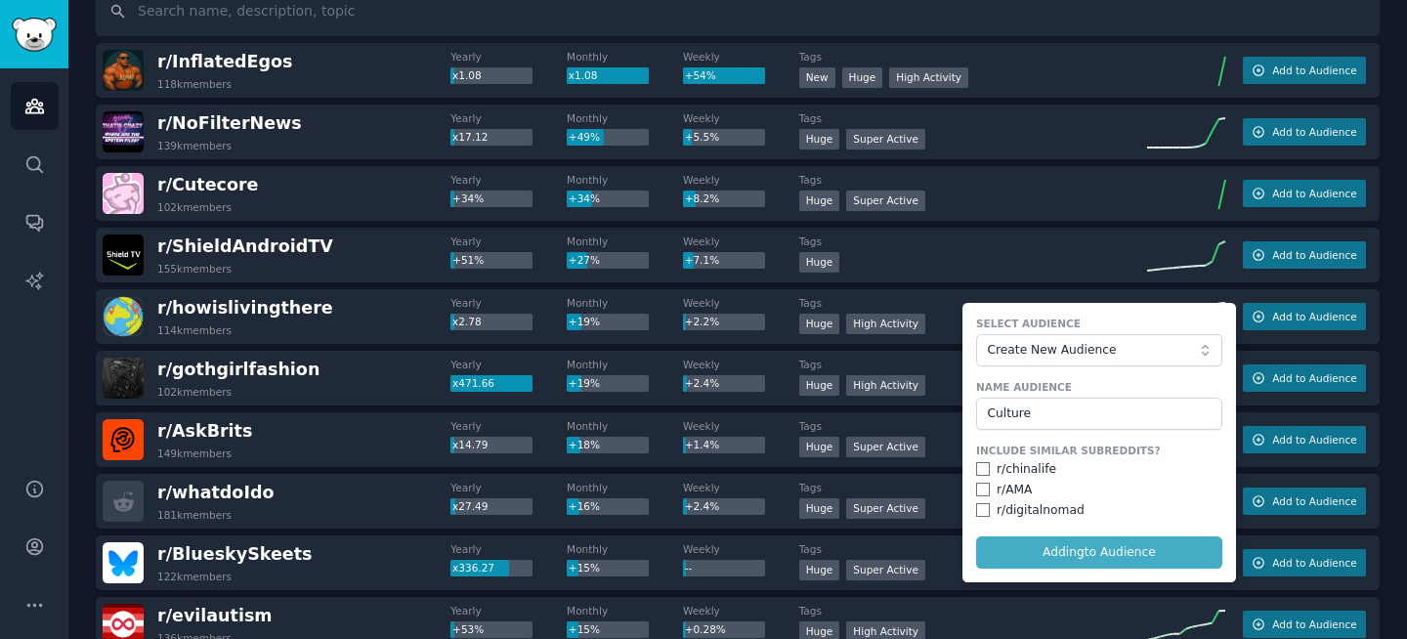
checkbox input "false"
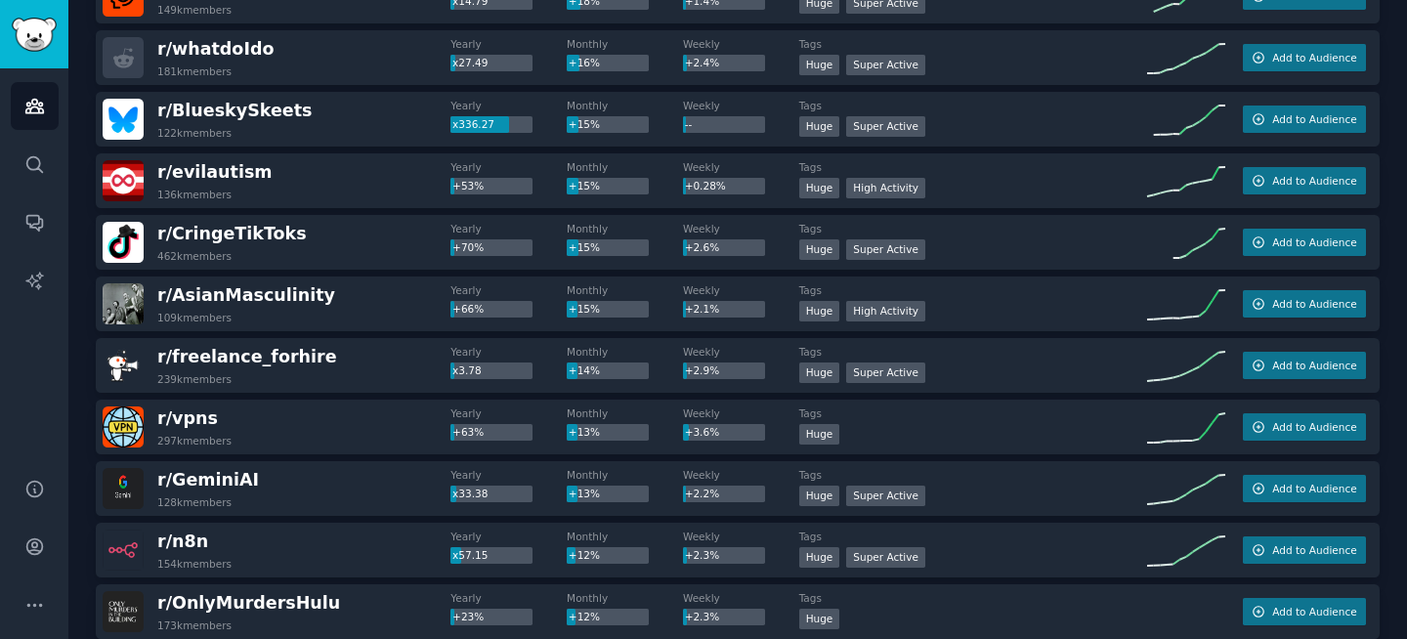
scroll to position [0, 0]
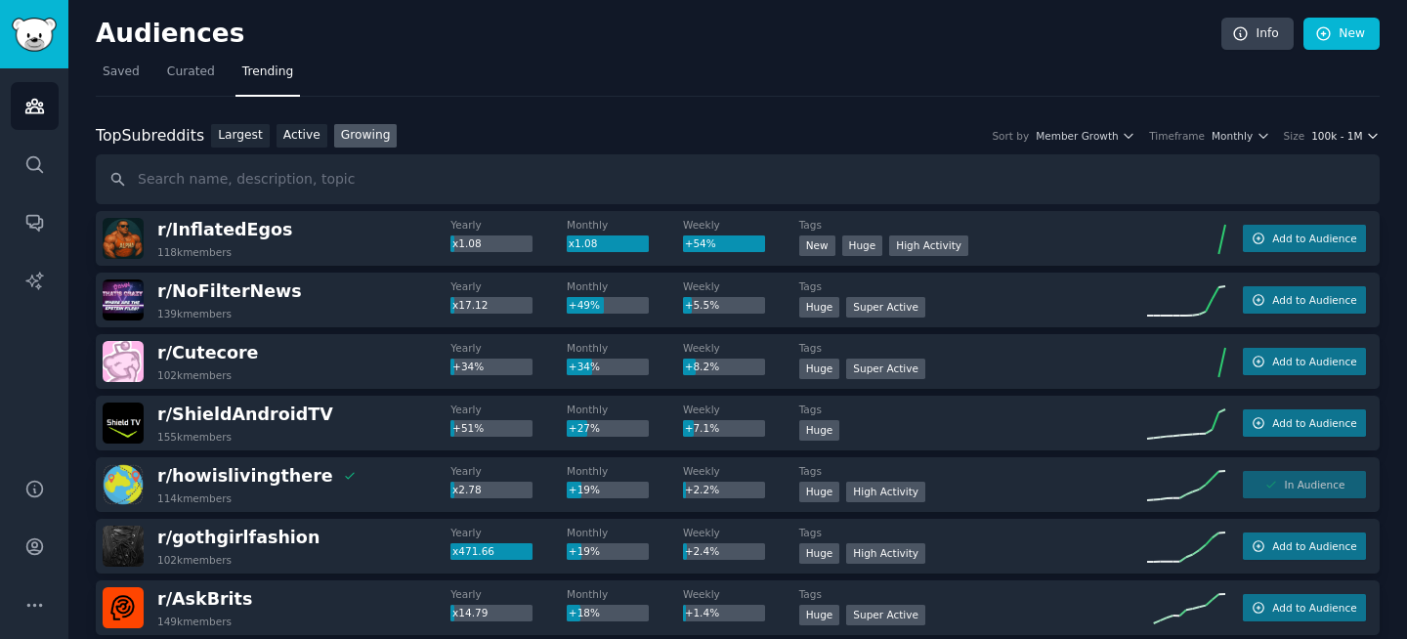
click at [1366, 132] on icon "button" at bounding box center [1373, 136] width 14 height 14
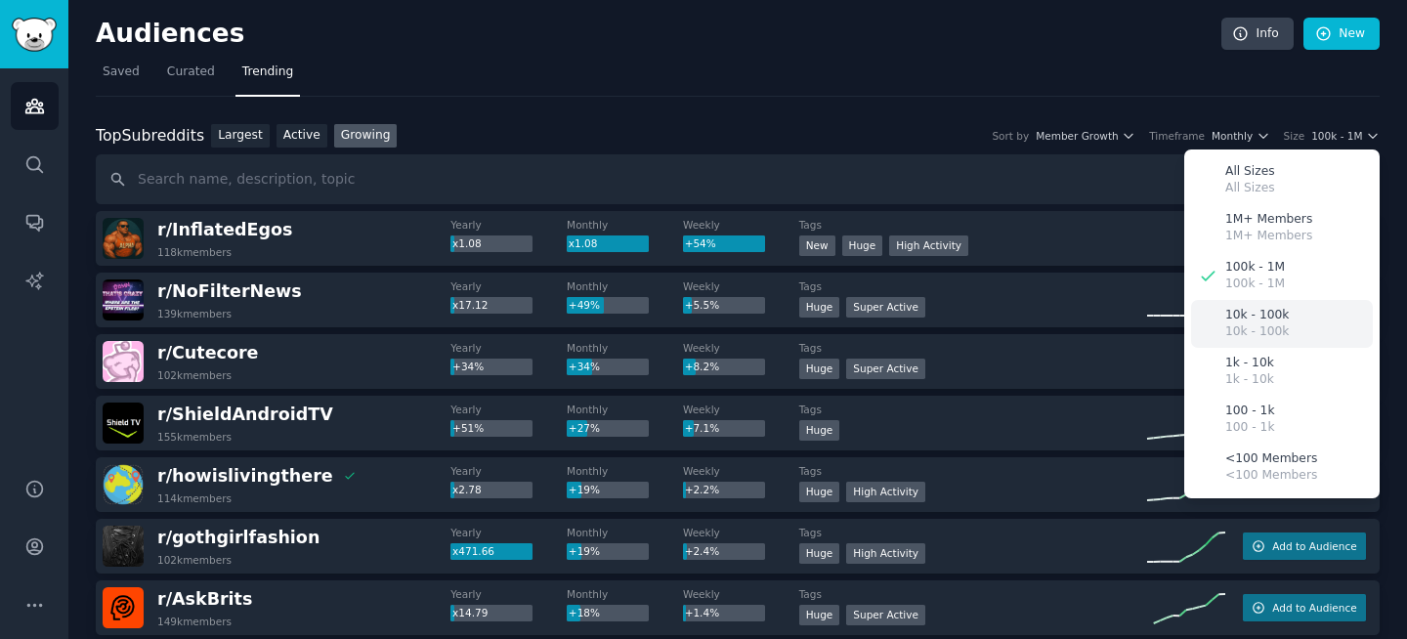
click at [1278, 335] on p "10k - 100k" at bounding box center [1257, 332] width 64 height 18
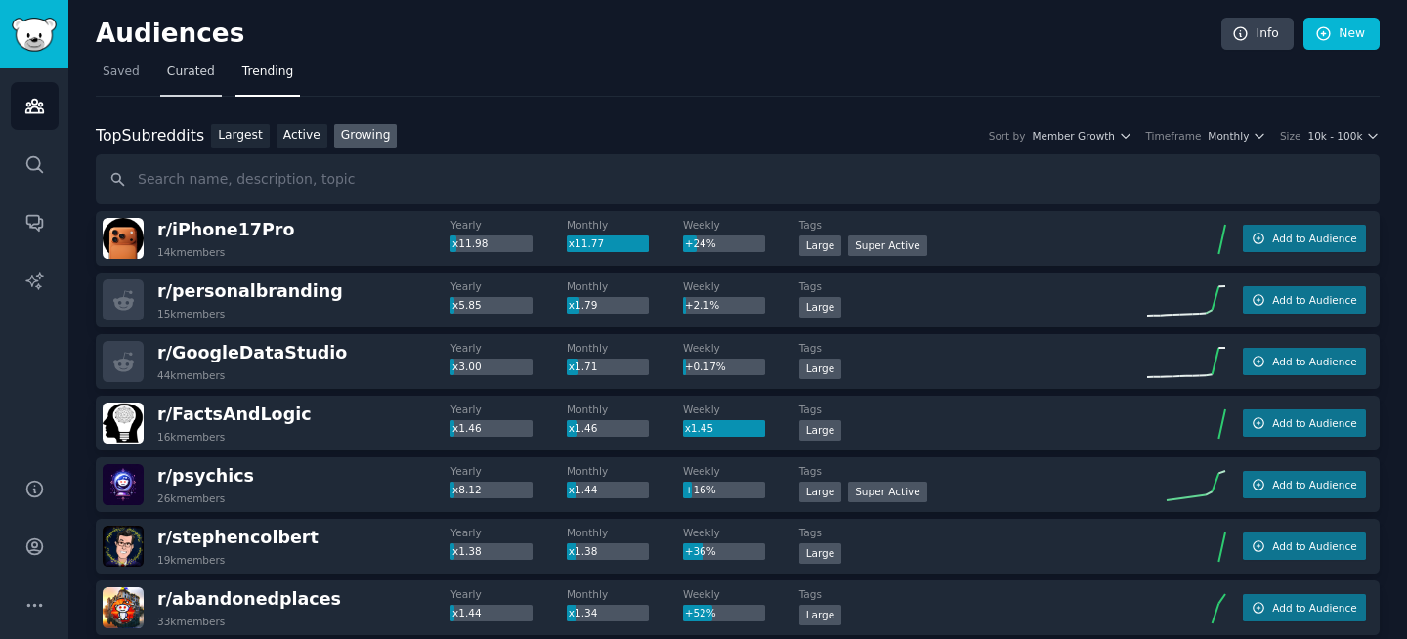
click at [191, 68] on span "Curated" at bounding box center [191, 73] width 48 height 18
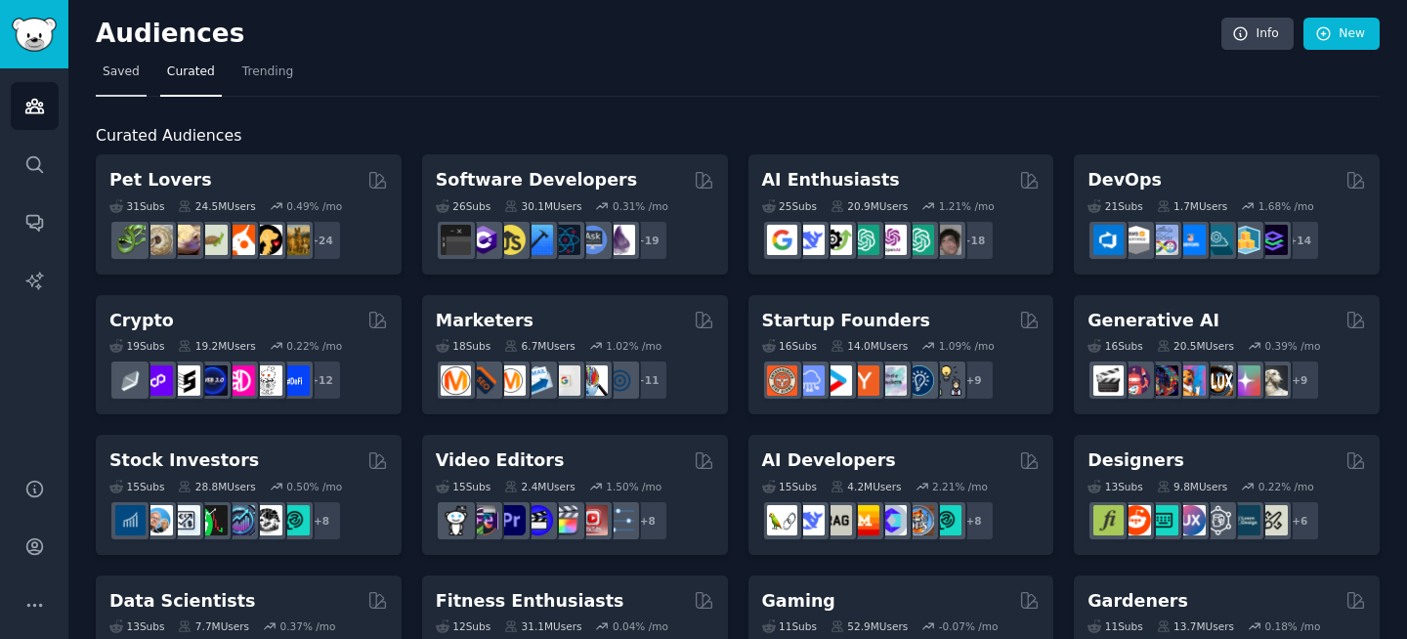
click at [135, 75] on span "Saved" at bounding box center [121, 73] width 37 height 18
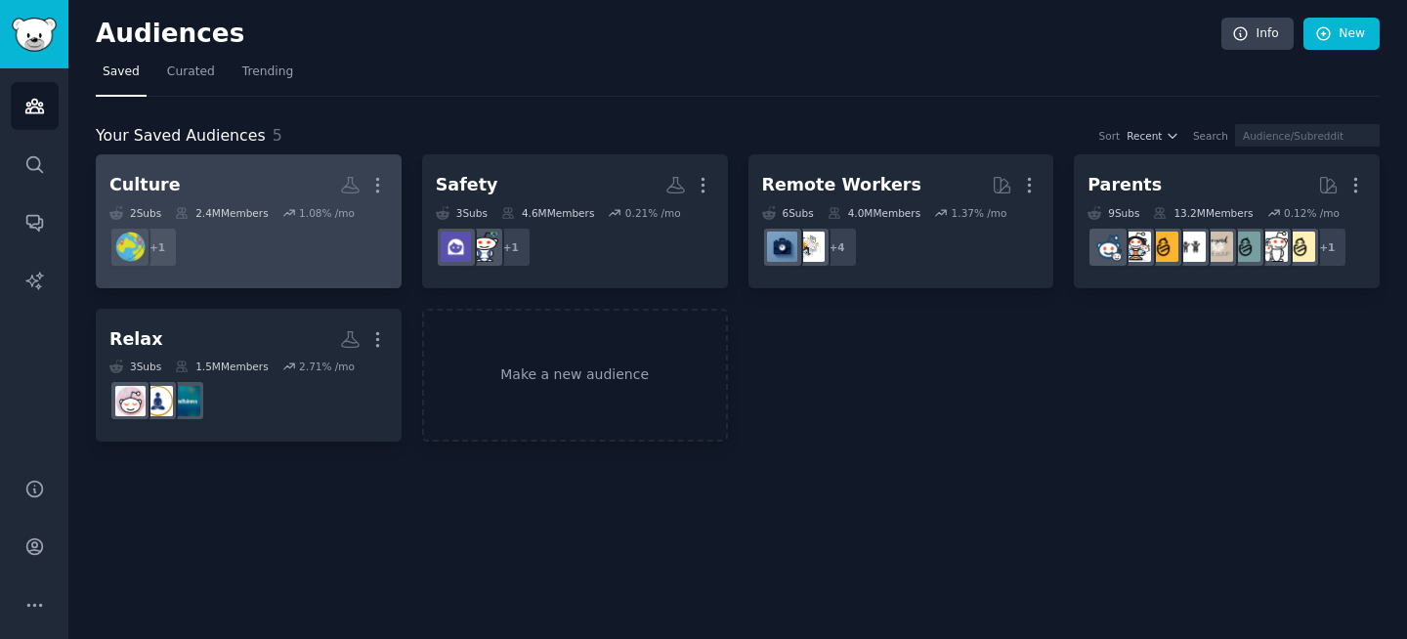
click at [219, 199] on h2 "Culture Custom Audience More" at bounding box center [248, 185] width 278 height 34
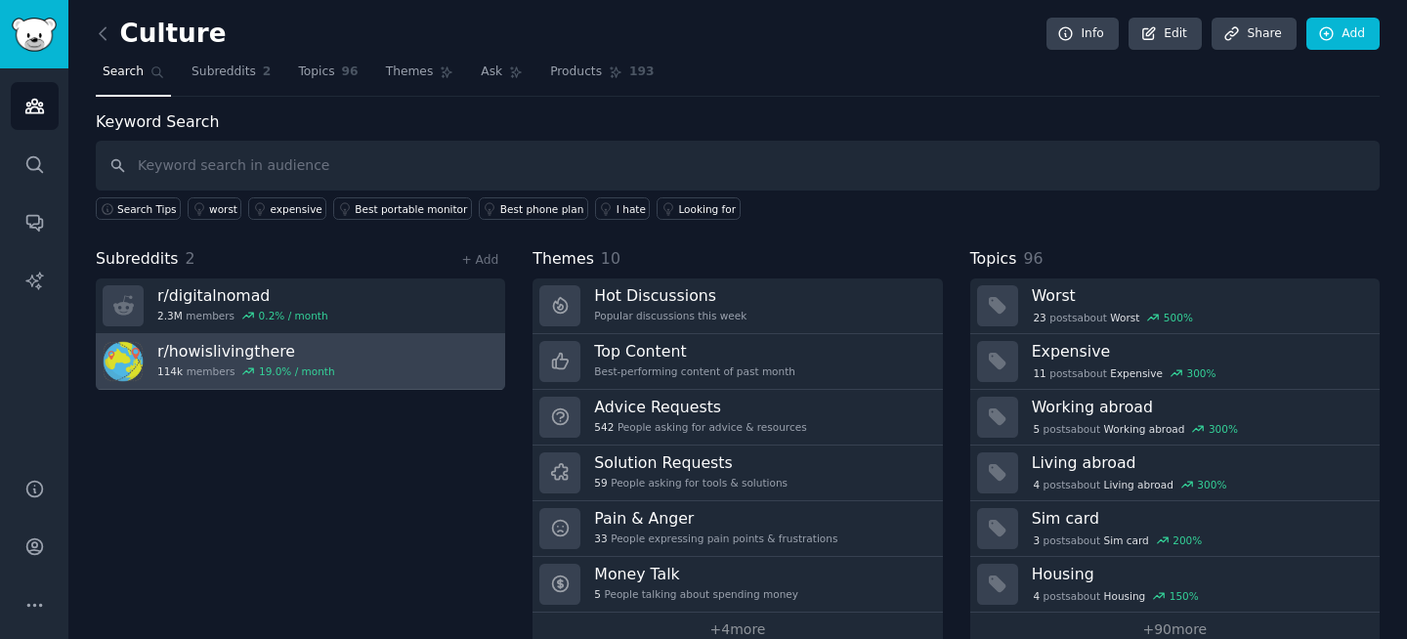
click at [371, 355] on link "r/ howislivingthere 114k members 19.0 % / month" at bounding box center [300, 362] width 409 height 56
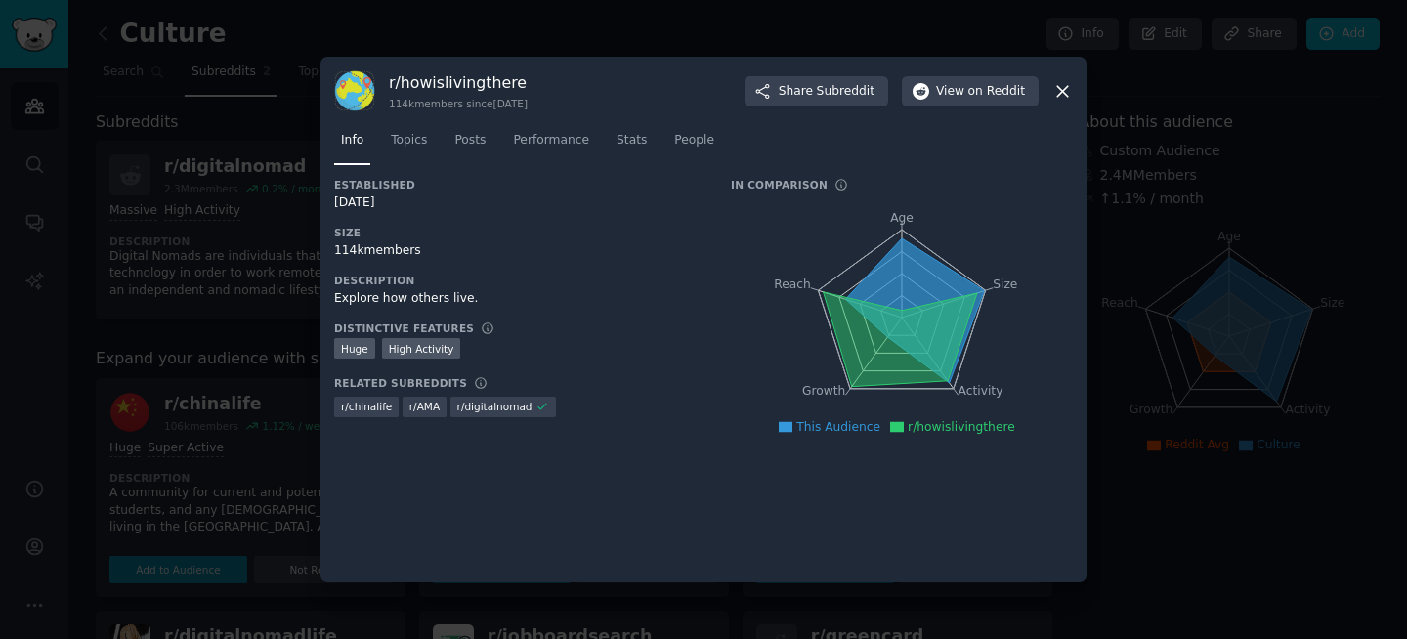
click at [385, 120] on div "Info Topics Posts Performance Stats People" at bounding box center [703, 144] width 739 height 66
click at [393, 129] on link "Topics" at bounding box center [409, 145] width 50 height 40
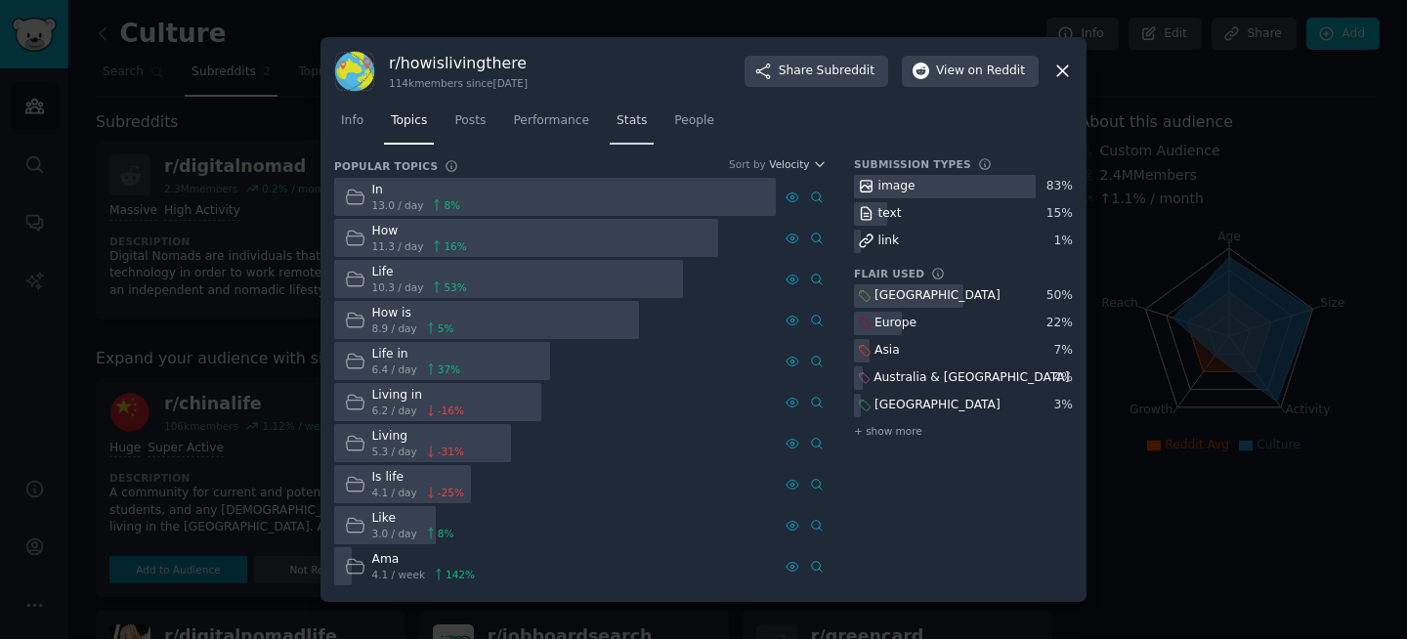
click at [644, 121] on span "Stats" at bounding box center [631, 121] width 30 height 18
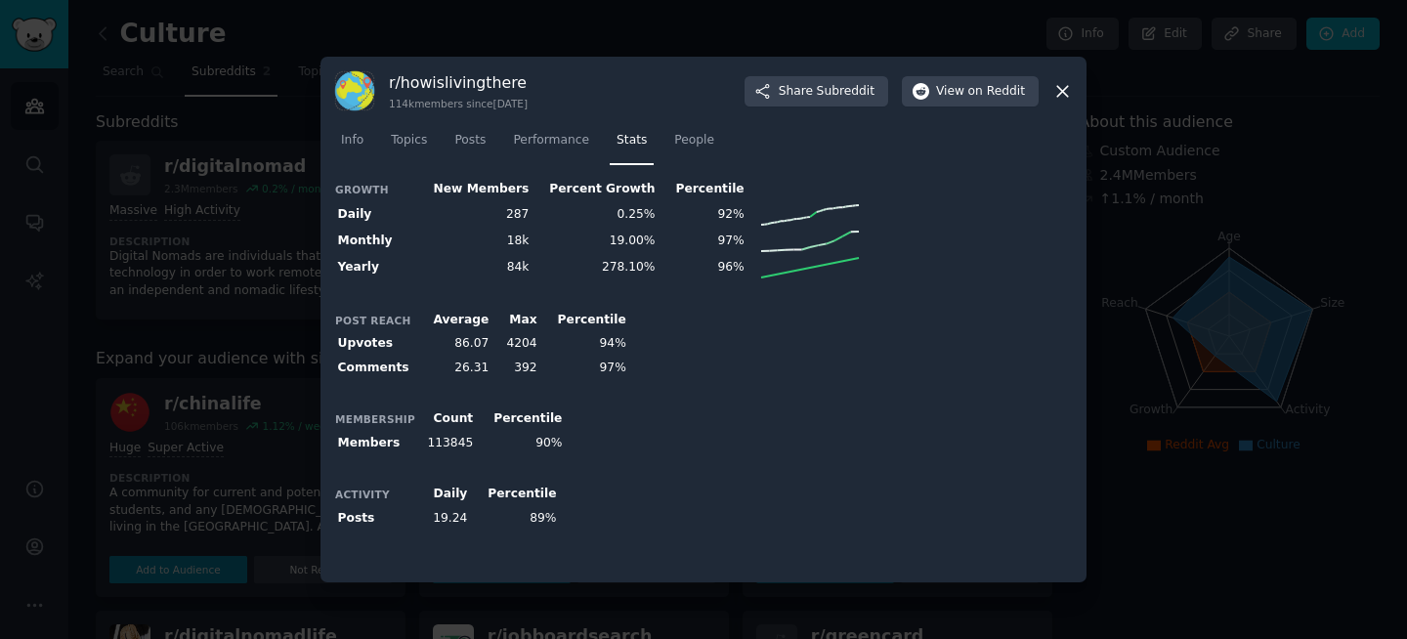
click at [1061, 93] on icon at bounding box center [1062, 91] width 11 height 11
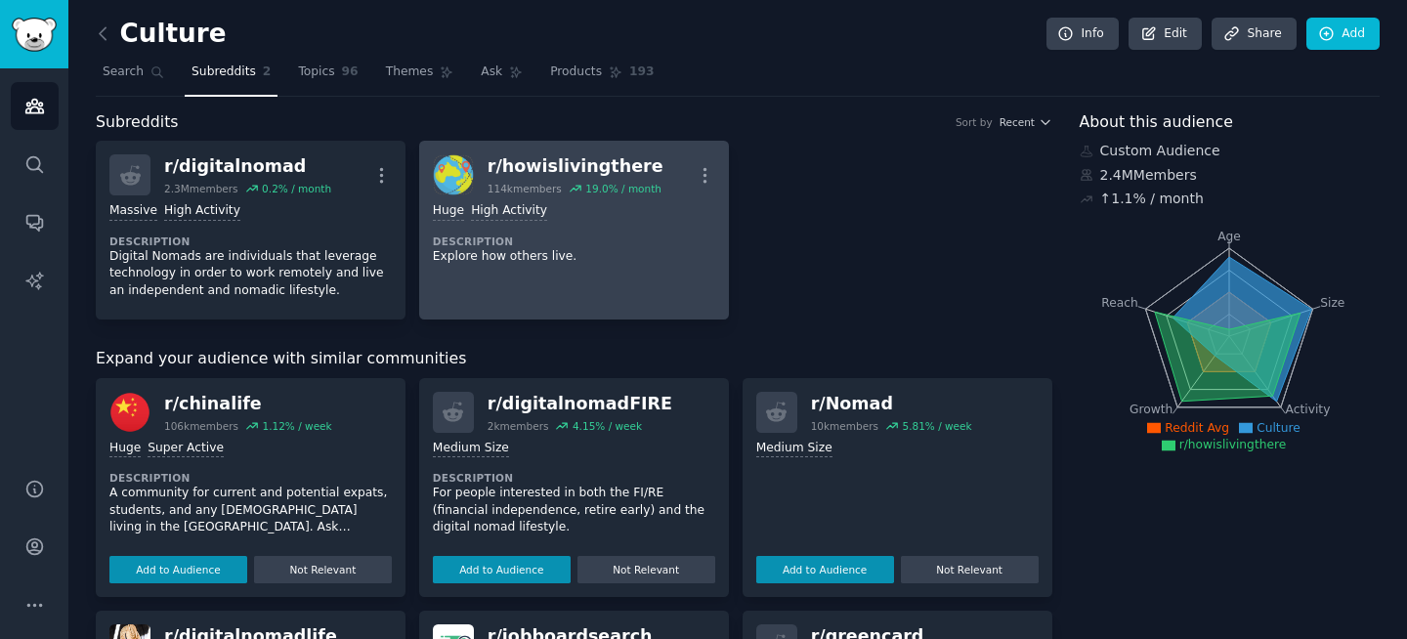
click at [618, 227] on div "Huge High Activity Description Explore how others live." at bounding box center [574, 233] width 282 height 76
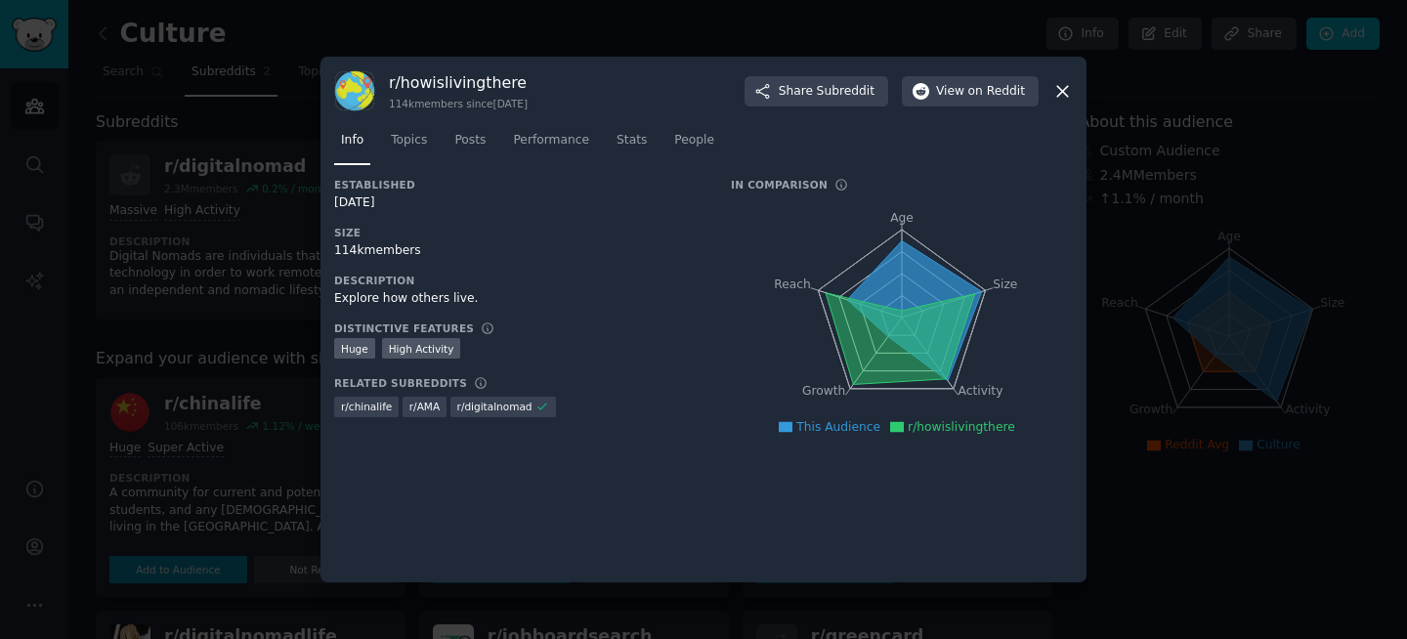
click at [1058, 94] on icon at bounding box center [1062, 91] width 11 height 11
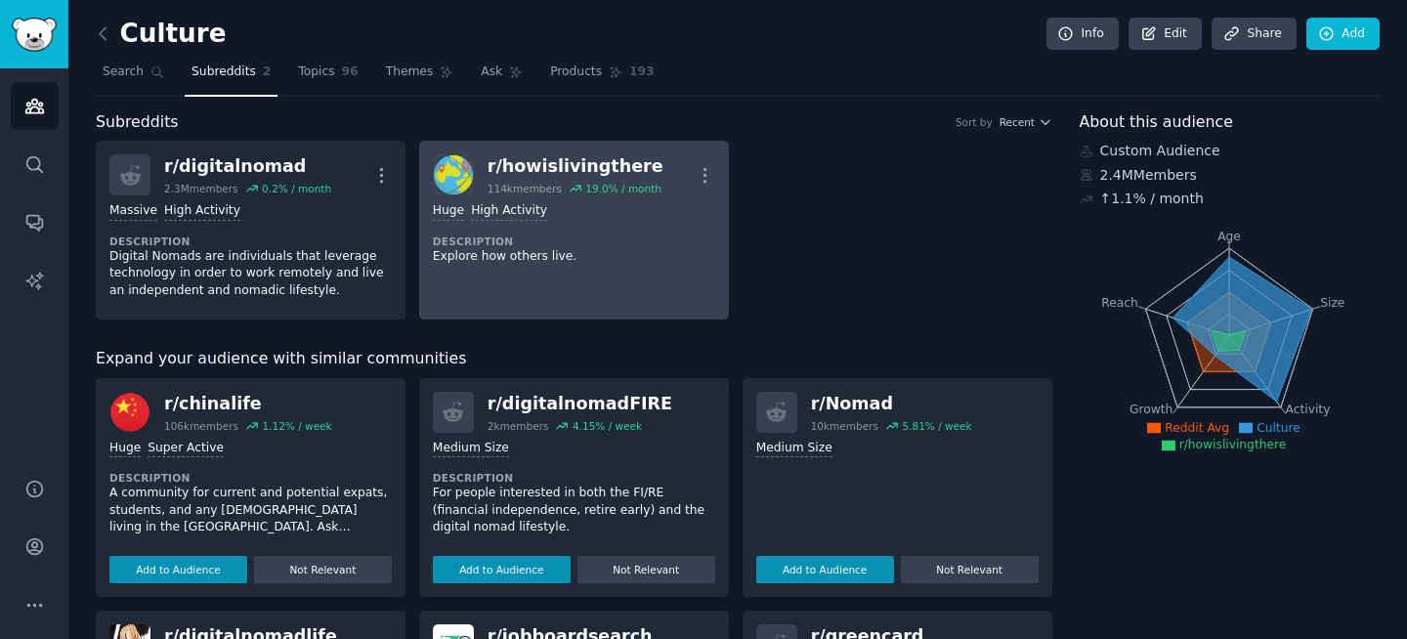
click at [599, 167] on div "r/ howislivingthere" at bounding box center [575, 166] width 176 height 24
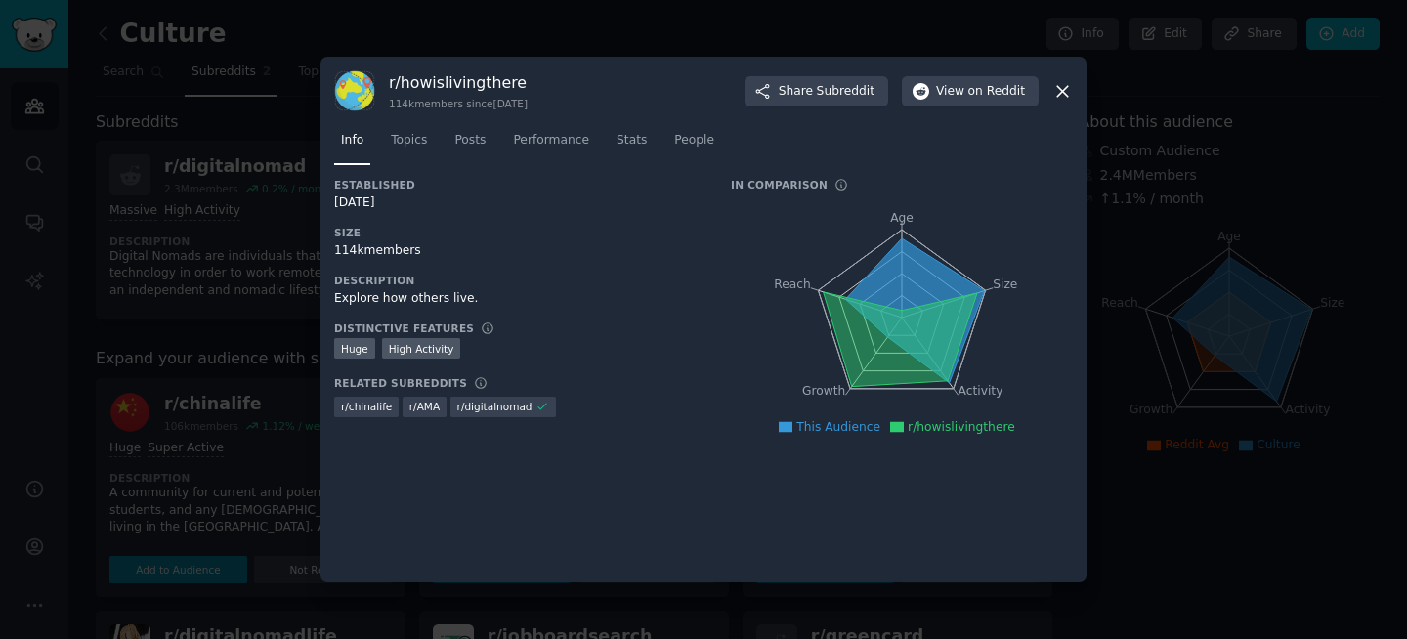
click at [1059, 92] on icon at bounding box center [1062, 91] width 21 height 21
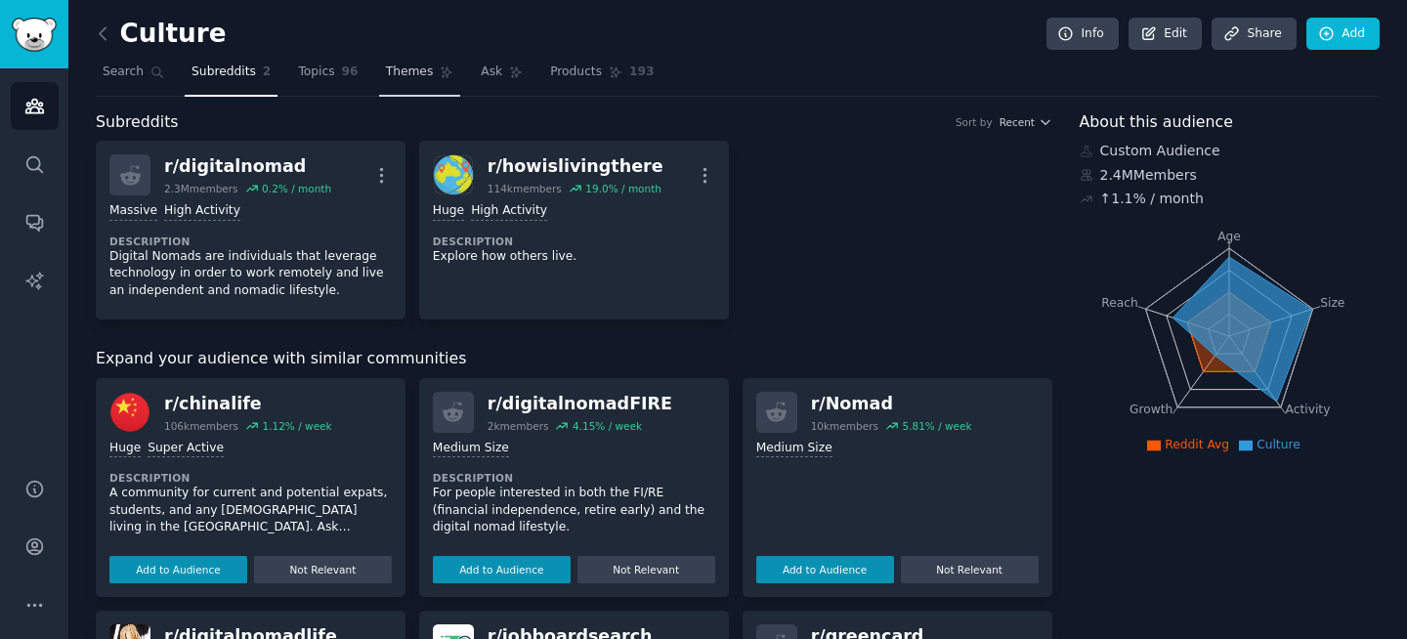
click at [401, 81] on link "Themes" at bounding box center [420, 77] width 82 height 40
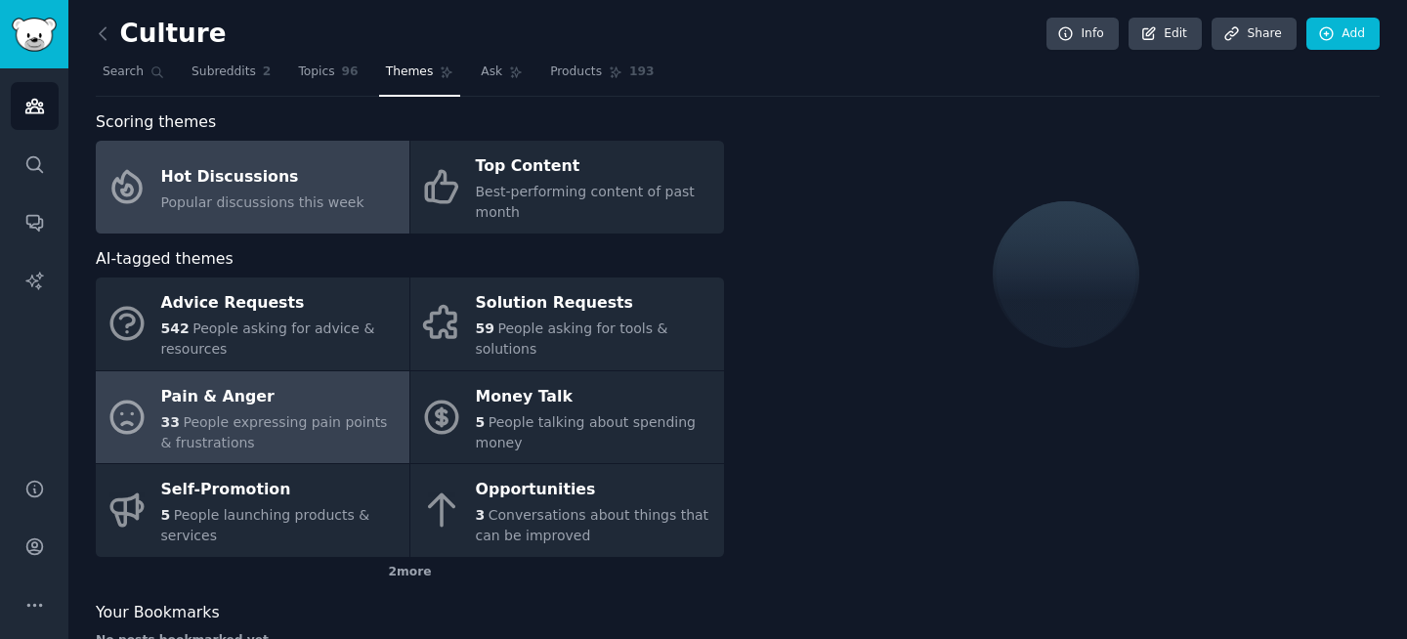
click at [260, 403] on div "Pain & Anger" at bounding box center [280, 396] width 238 height 31
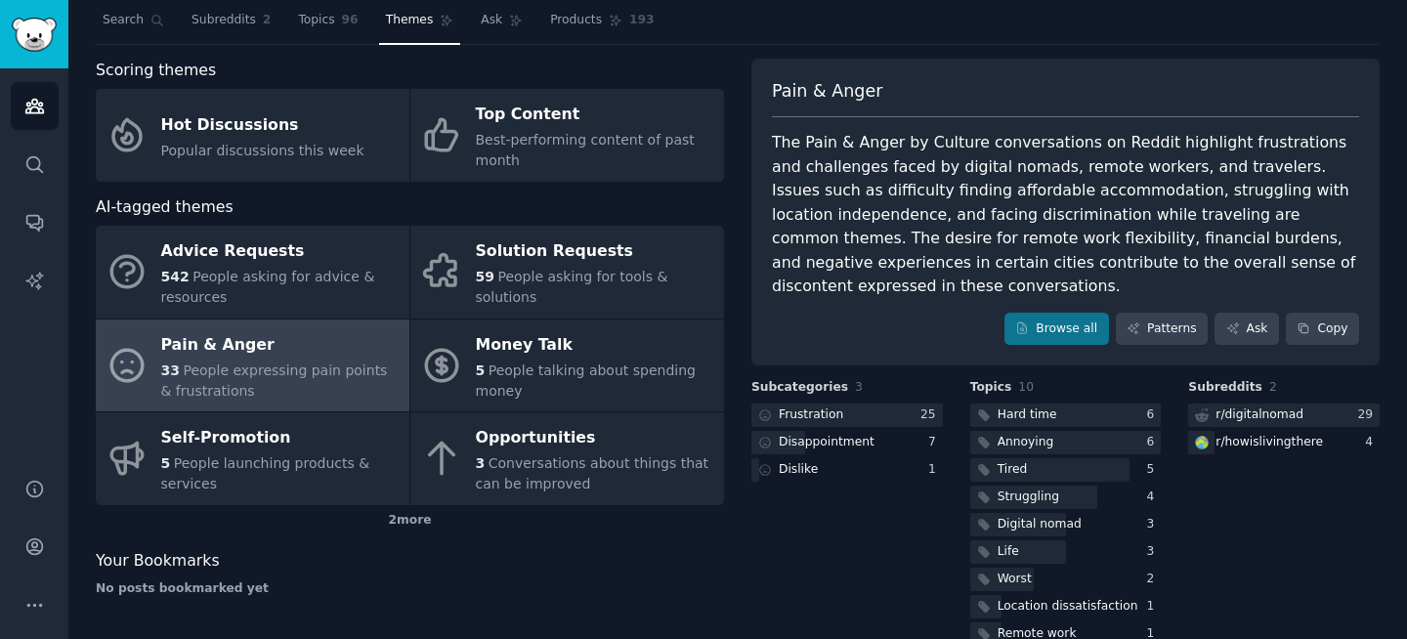
scroll to position [50, 0]
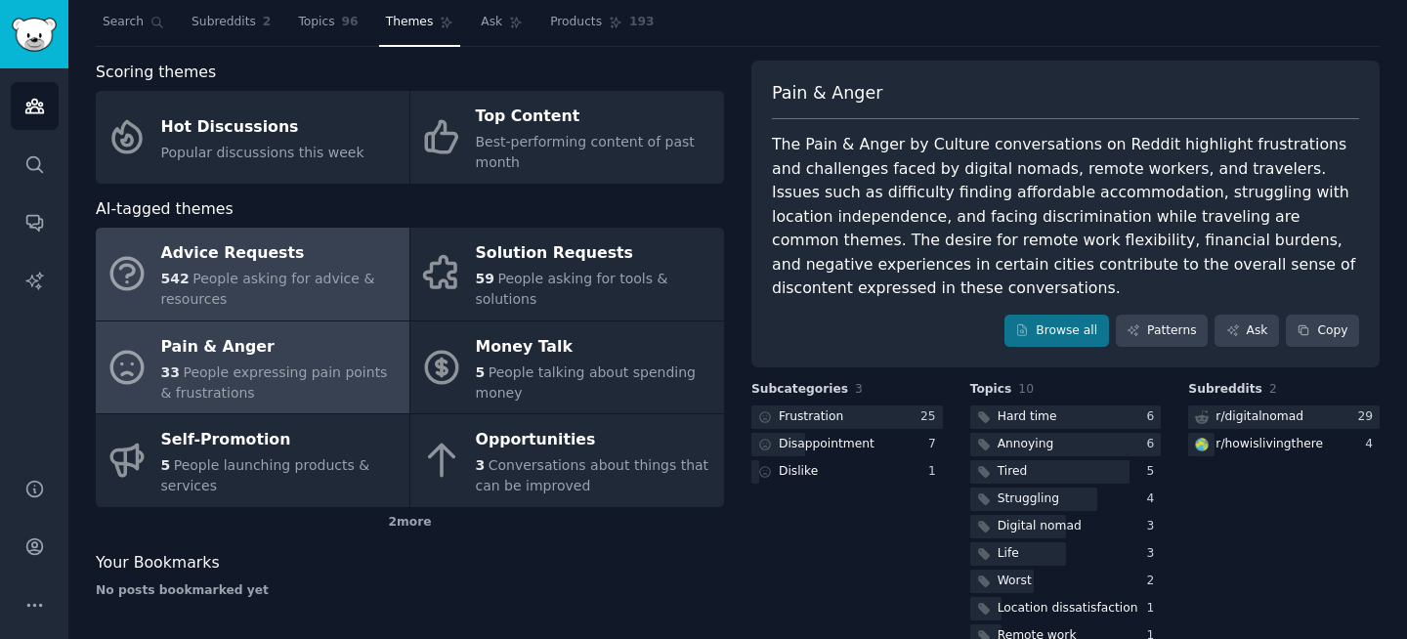
click at [343, 239] on div "Advice Requests" at bounding box center [280, 253] width 238 height 31
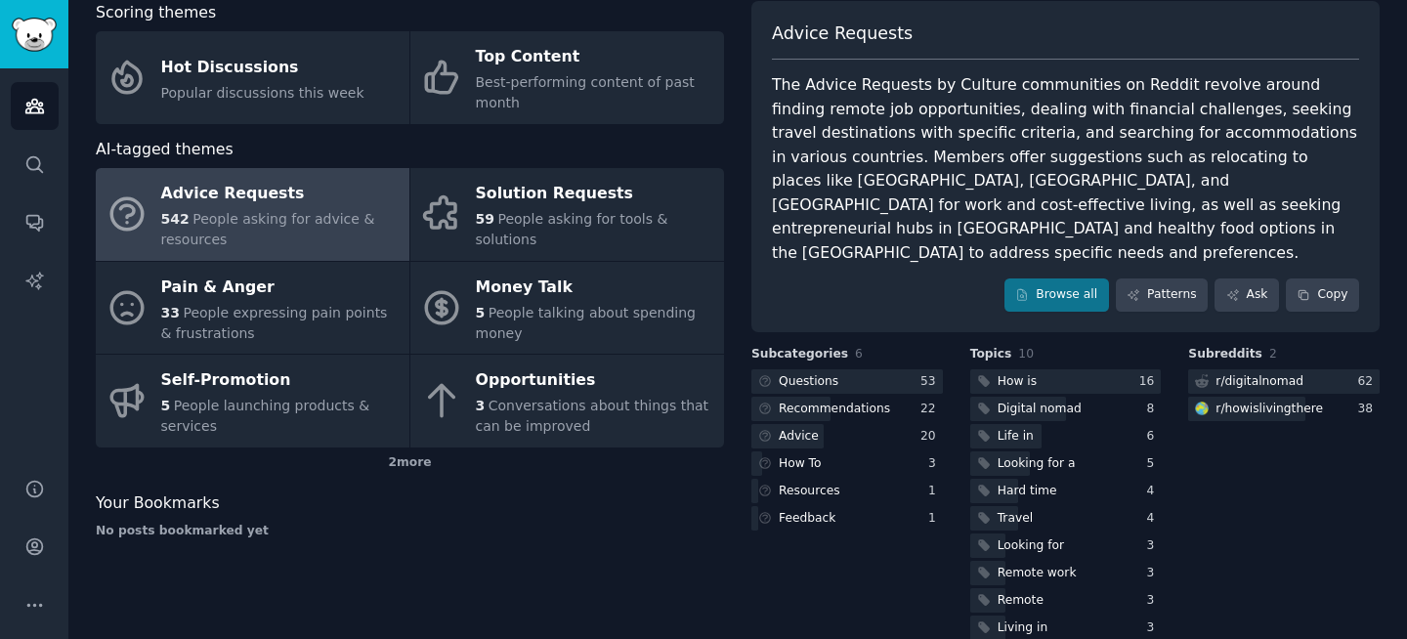
scroll to position [116, 0]
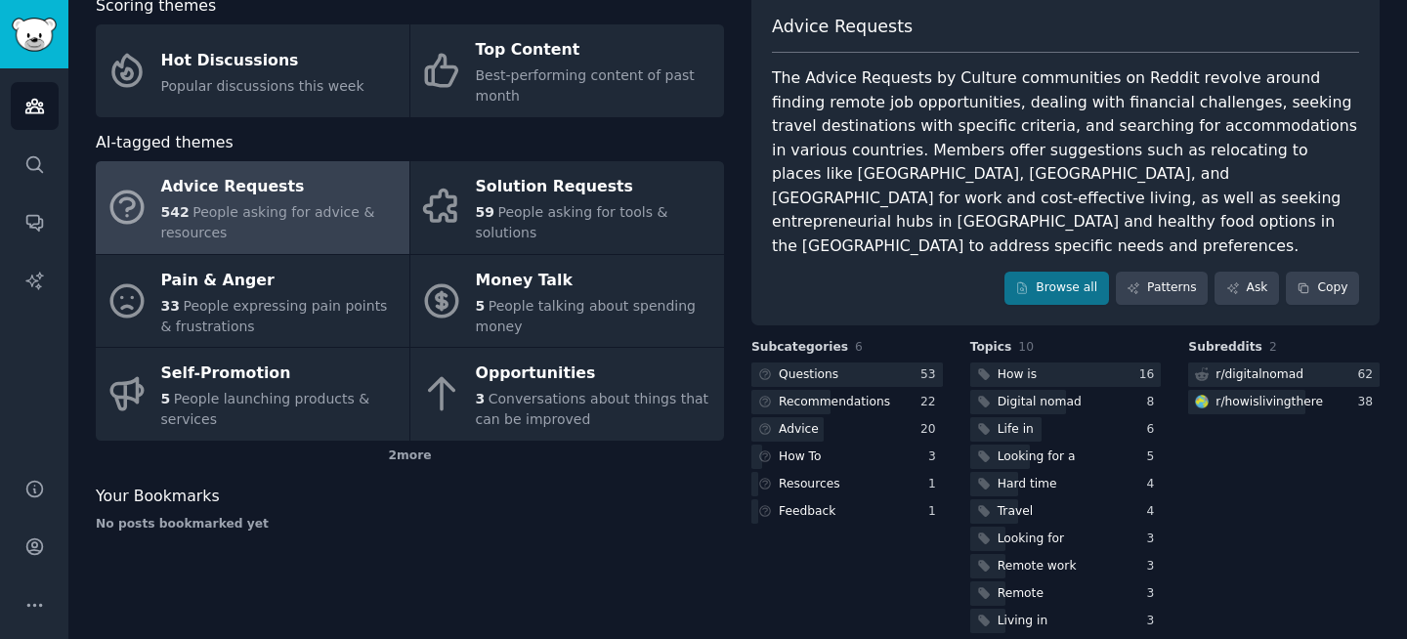
click at [1146, 286] on div "Advice Requests The Advice Requests by Culture communities on Reddit revolve ar…" at bounding box center [1065, 159] width 628 height 331
click at [1146, 277] on link "Patterns" at bounding box center [1162, 288] width 92 height 33
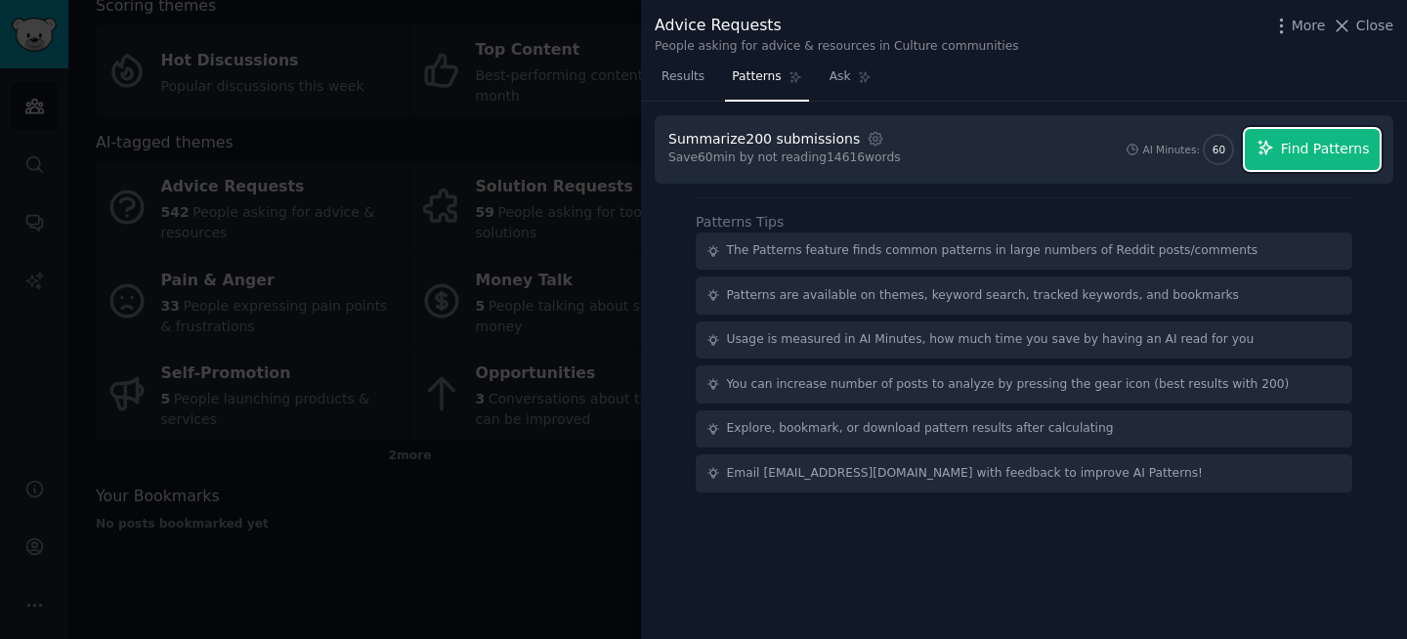
click at [1262, 152] on icon "button" at bounding box center [1265, 148] width 18 height 18
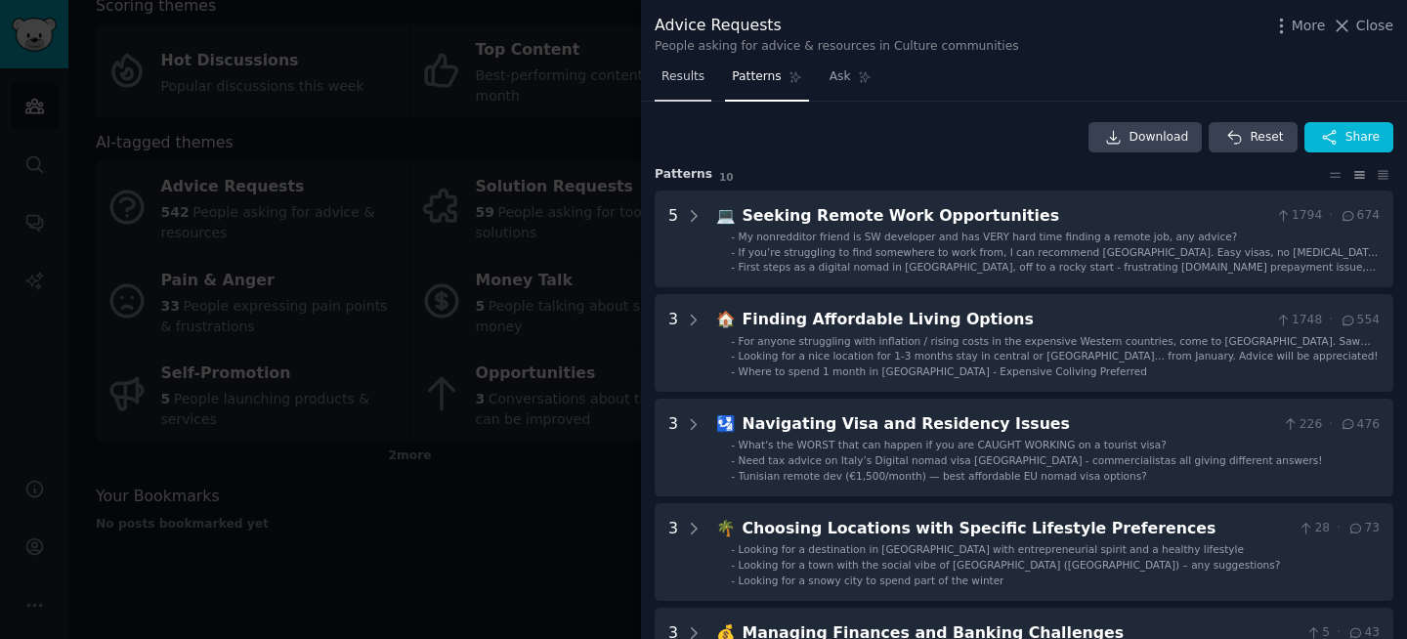
click at [673, 85] on span "Results" at bounding box center [682, 77] width 43 height 18
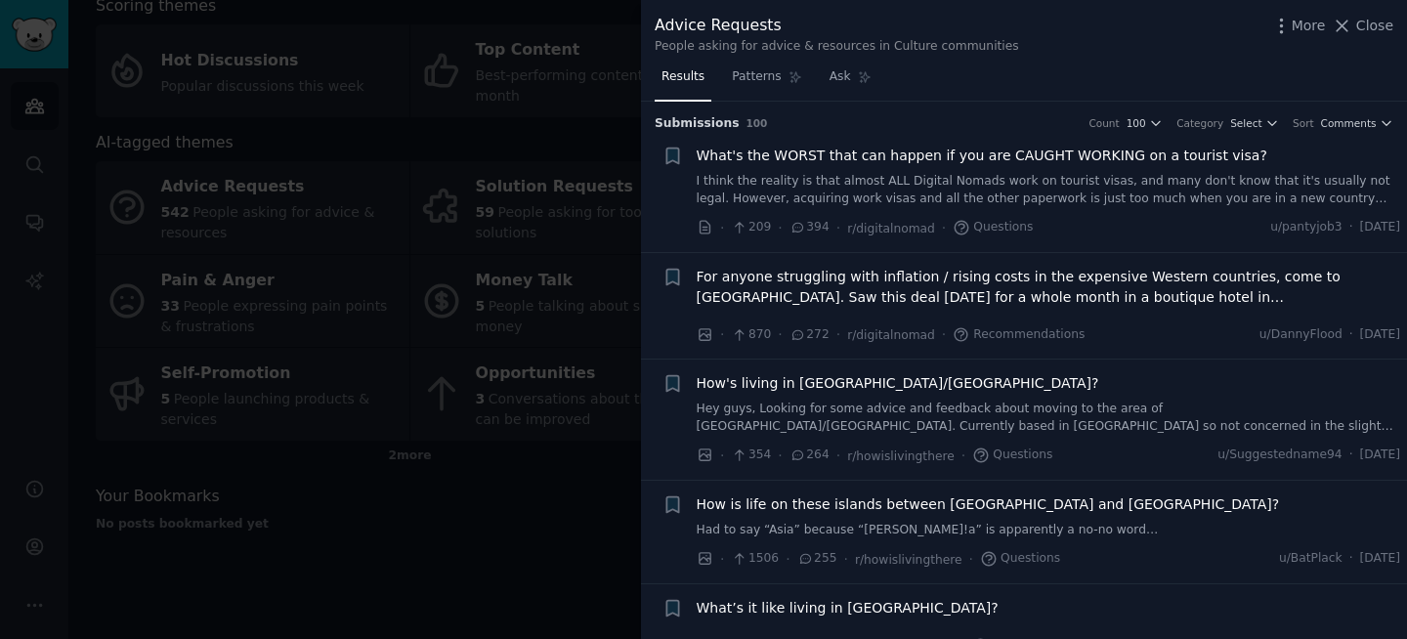
click at [524, 205] on div at bounding box center [703, 319] width 1407 height 639
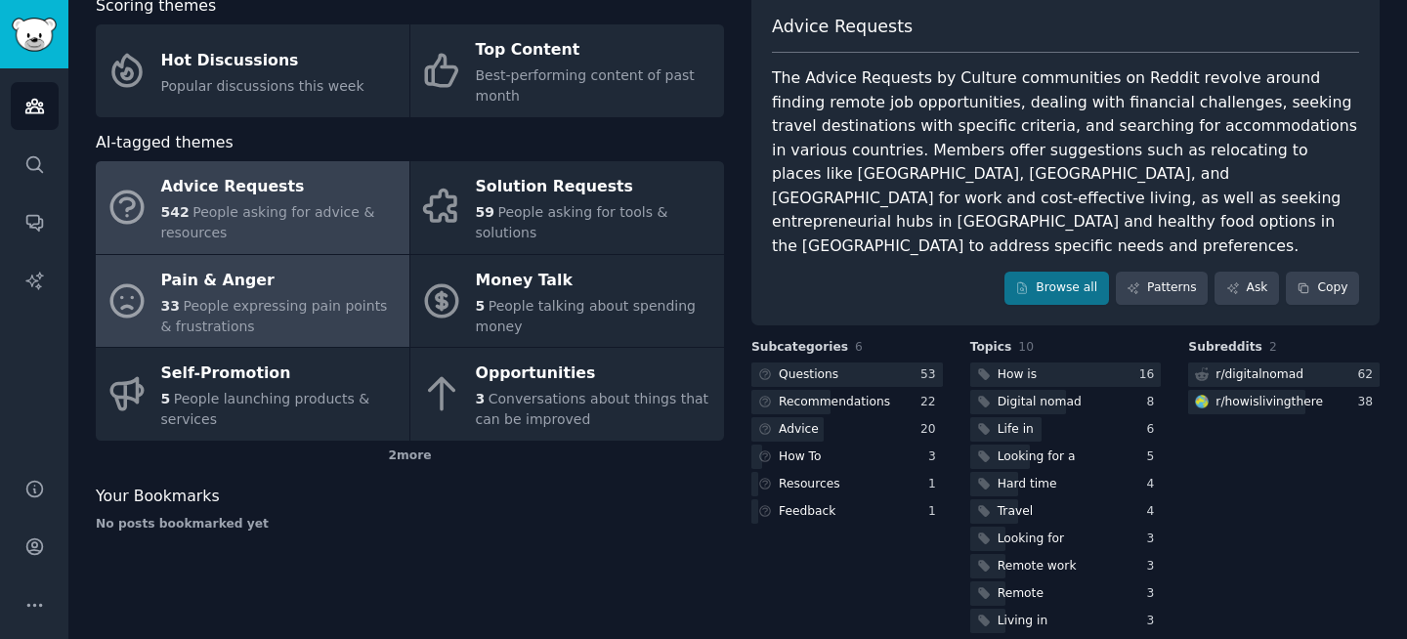
click at [393, 283] on div "Pain & Anger" at bounding box center [280, 280] width 238 height 31
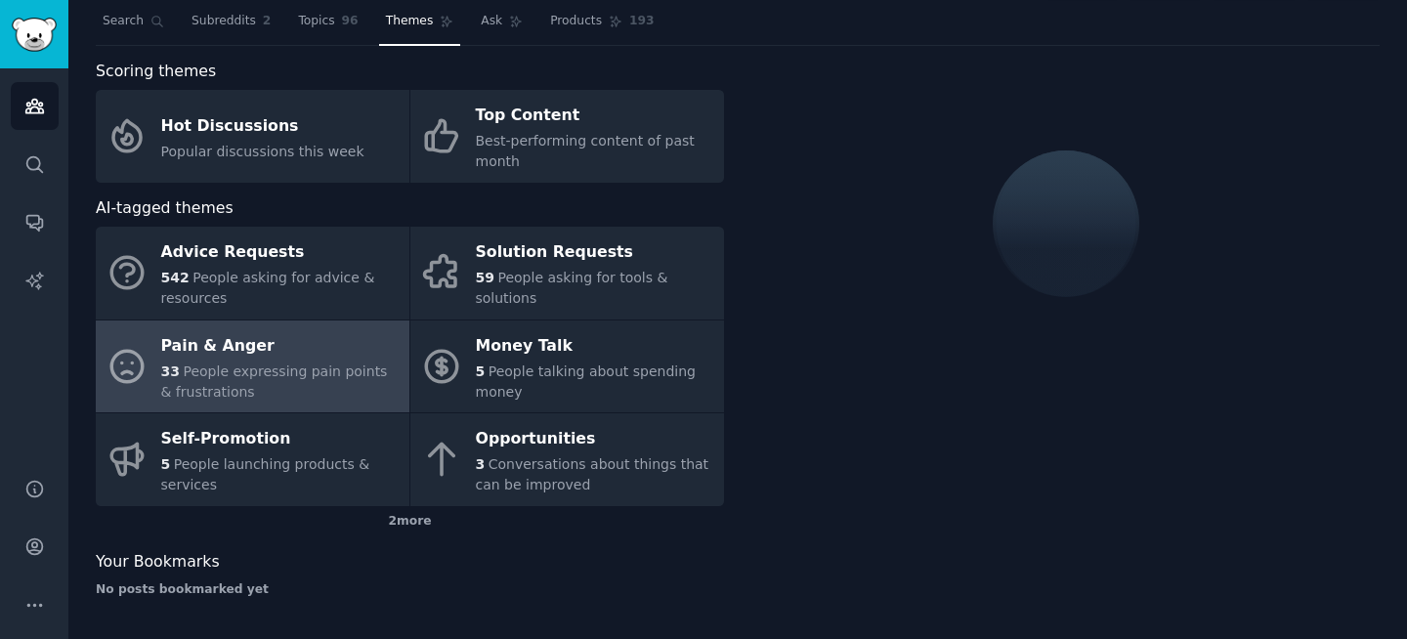
scroll to position [93, 0]
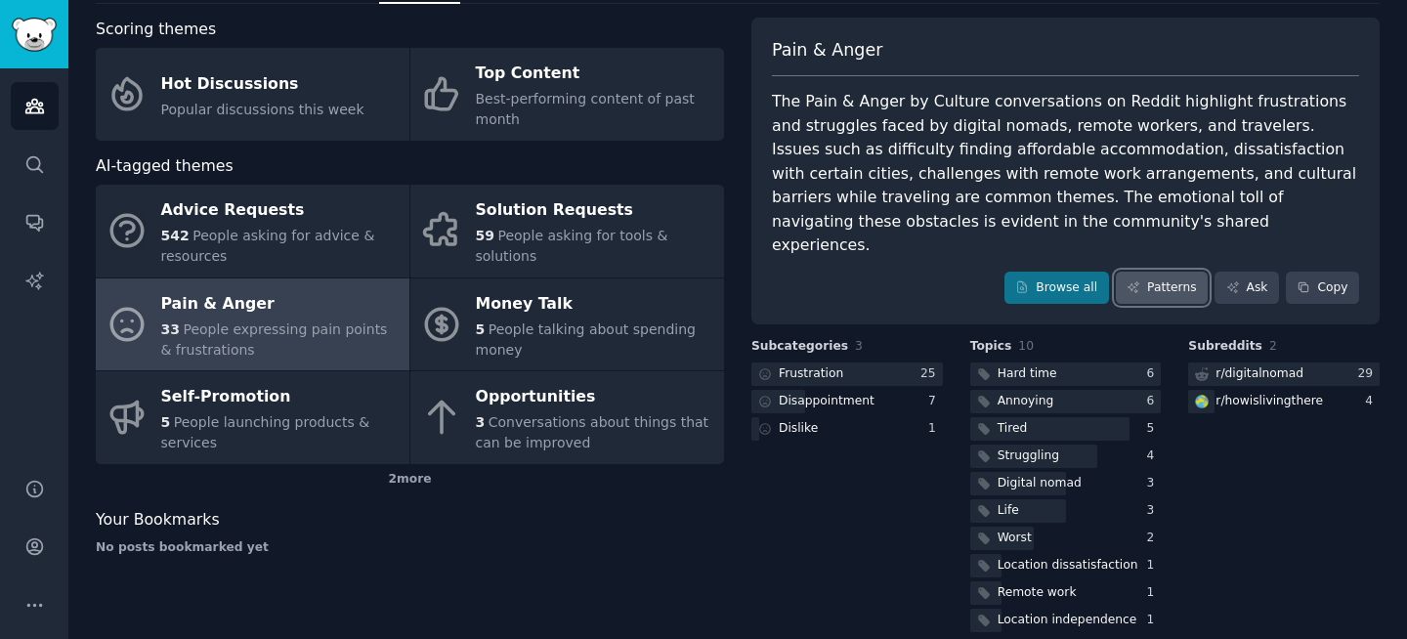
click at [1168, 273] on link "Patterns" at bounding box center [1162, 288] width 92 height 33
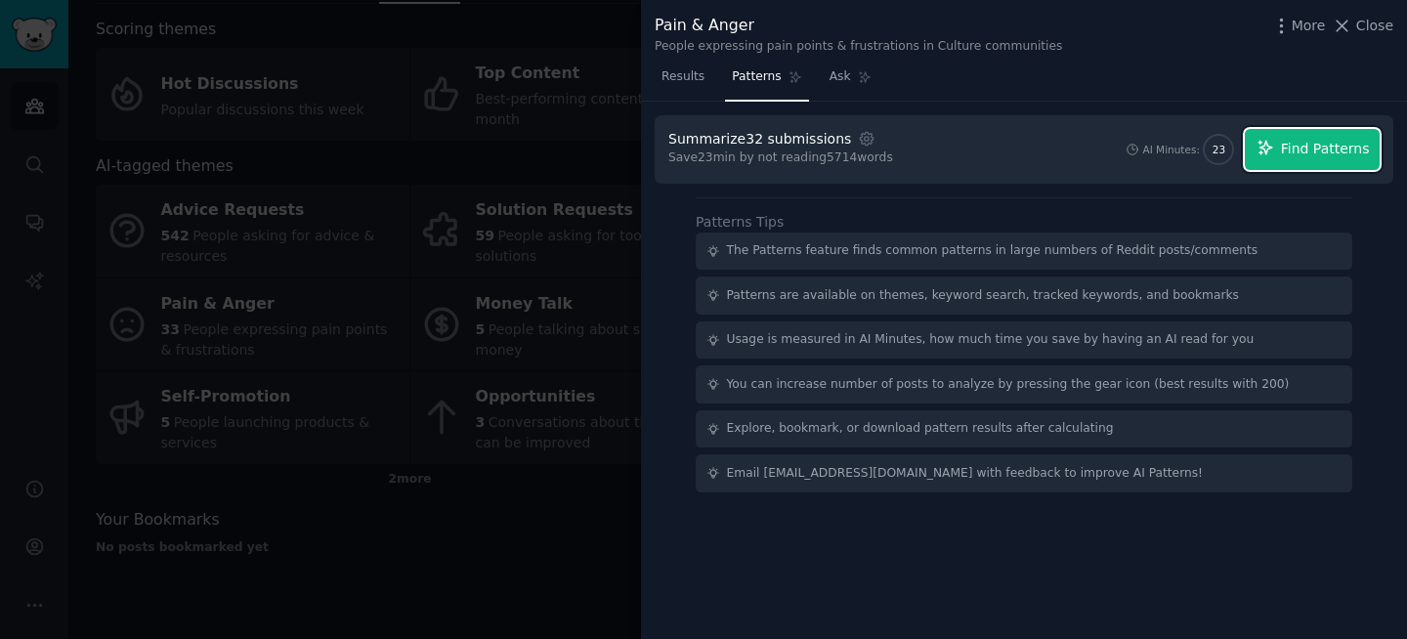
click at [1315, 149] on span "Find Patterns" at bounding box center [1325, 149] width 89 height 21
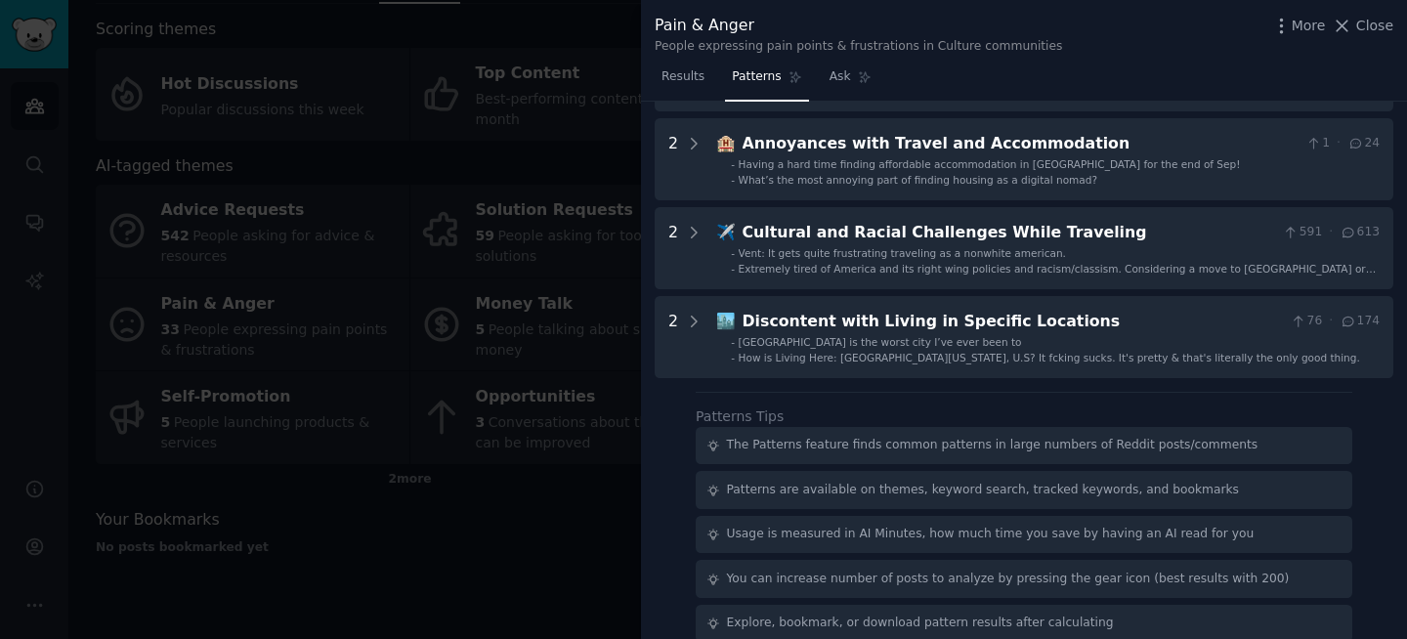
scroll to position [453, 0]
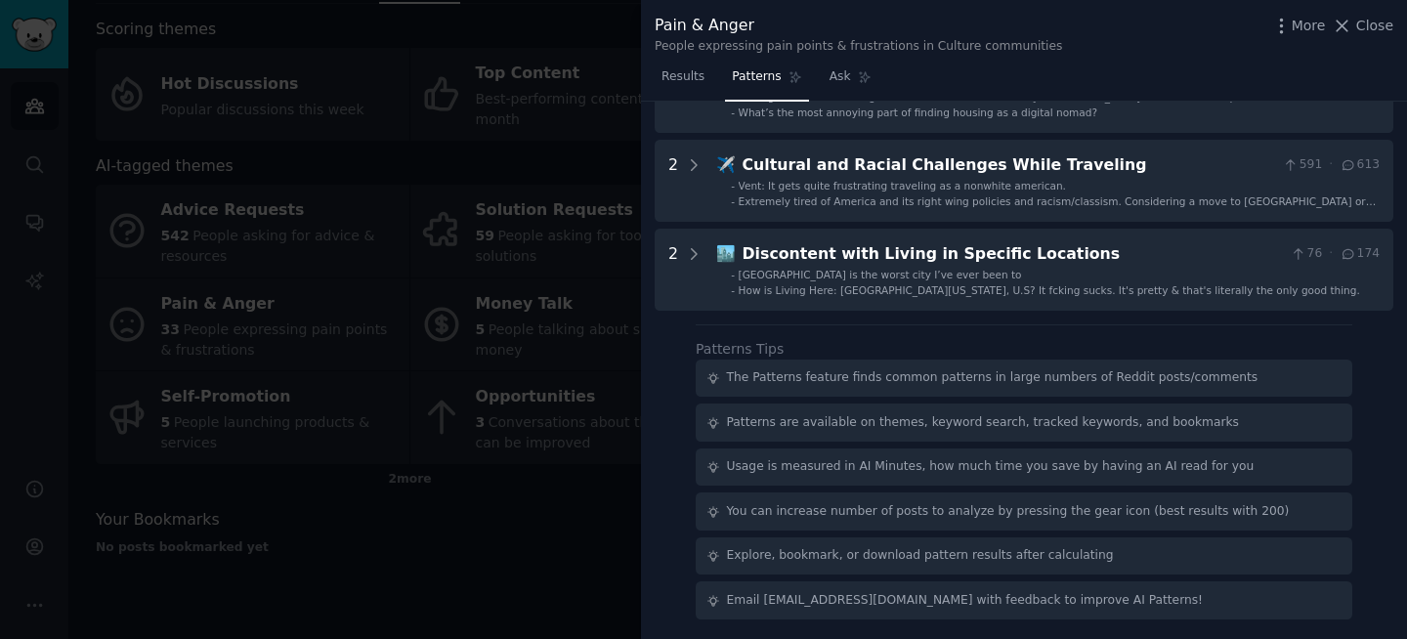
click at [445, 202] on div at bounding box center [703, 319] width 1407 height 639
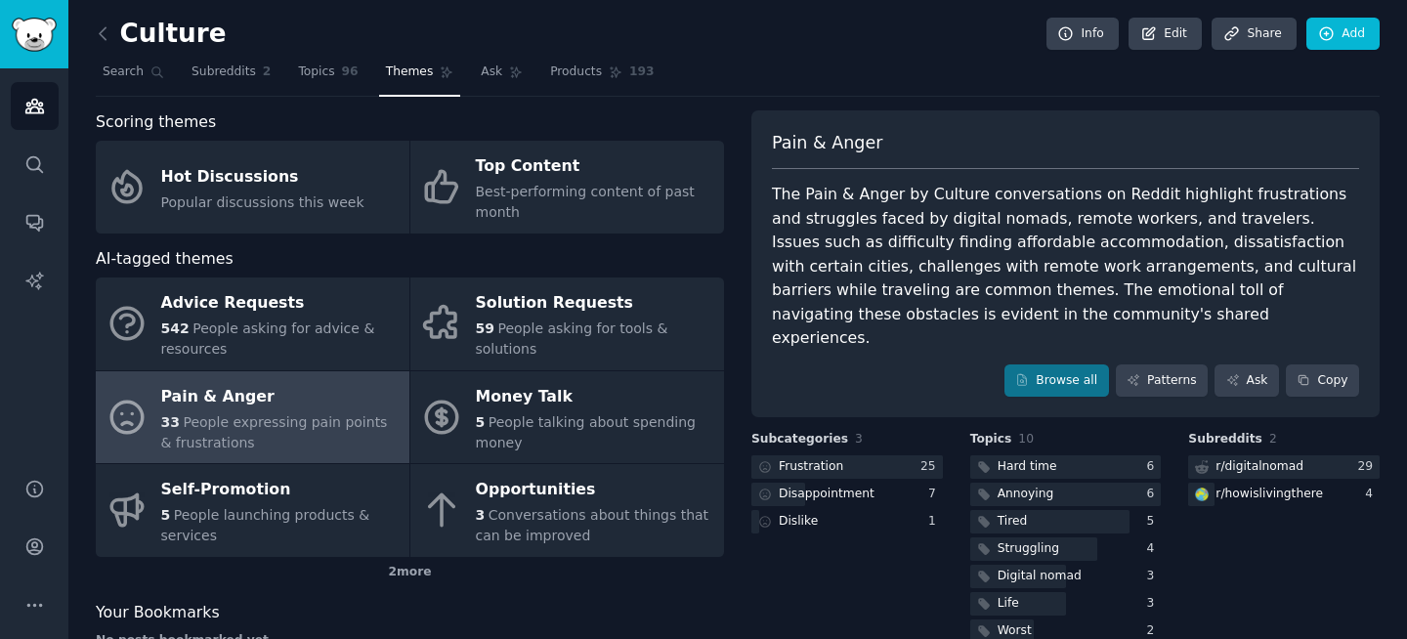
click at [113, 39] on link at bounding box center [108, 34] width 24 height 31
